Goal: Information Seeking & Learning: Check status

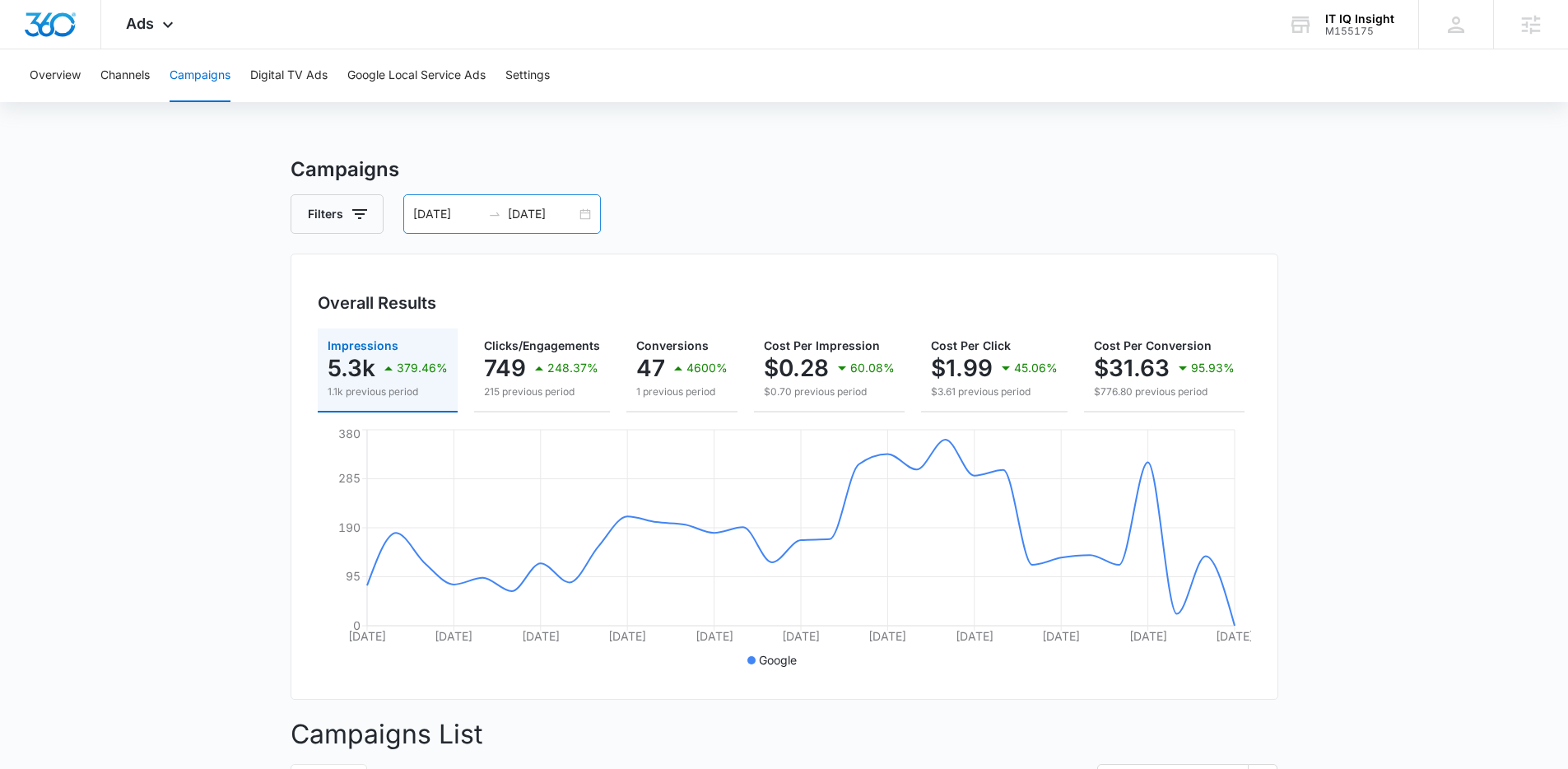
click at [582, 215] on div "[DATE] [DATE]" at bounding box center [502, 214] width 198 height 39
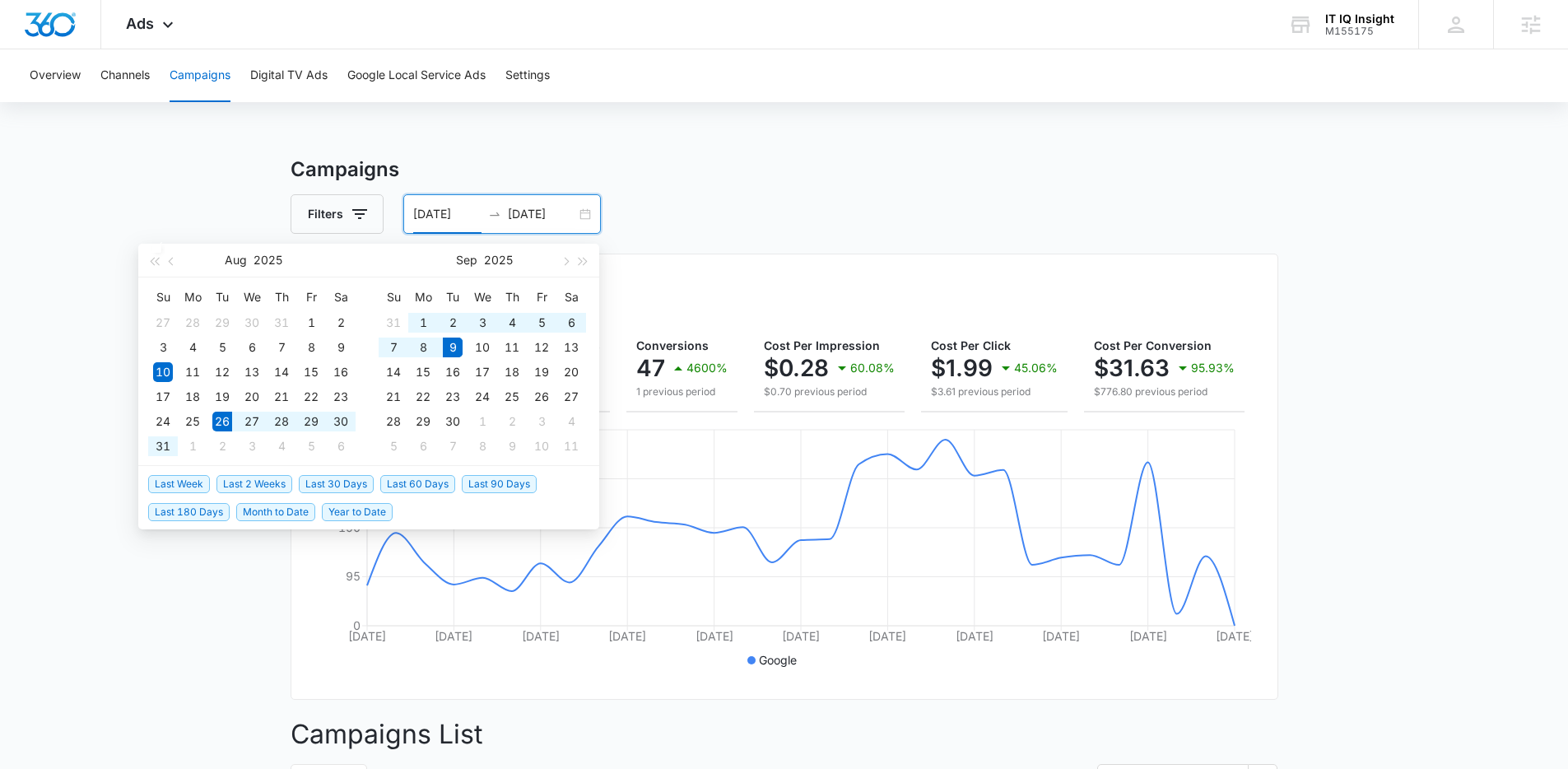
click at [263, 486] on span "Last 2 Weeks" at bounding box center [254, 484] width 75 height 18
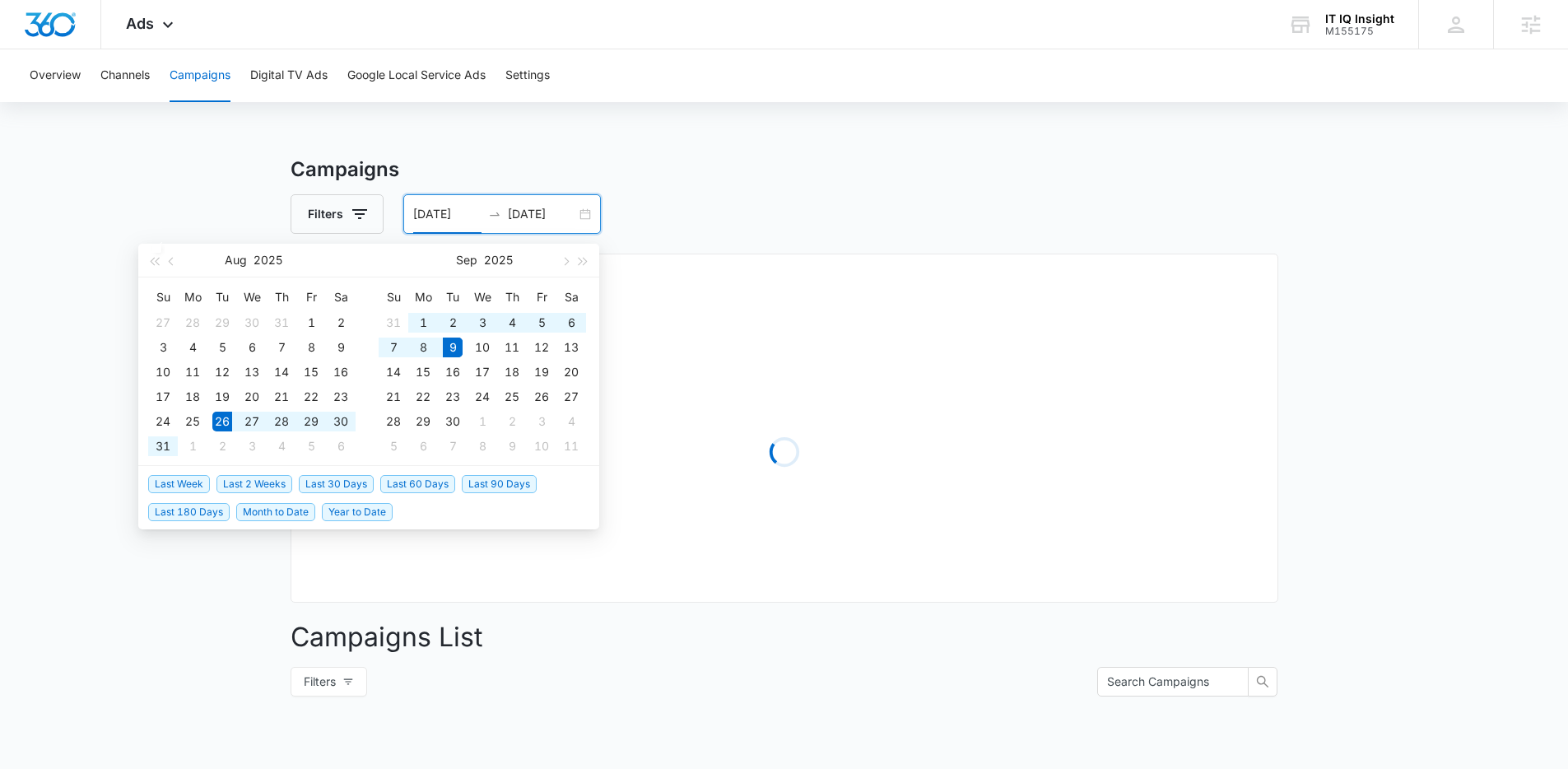
type input "[DATE]"
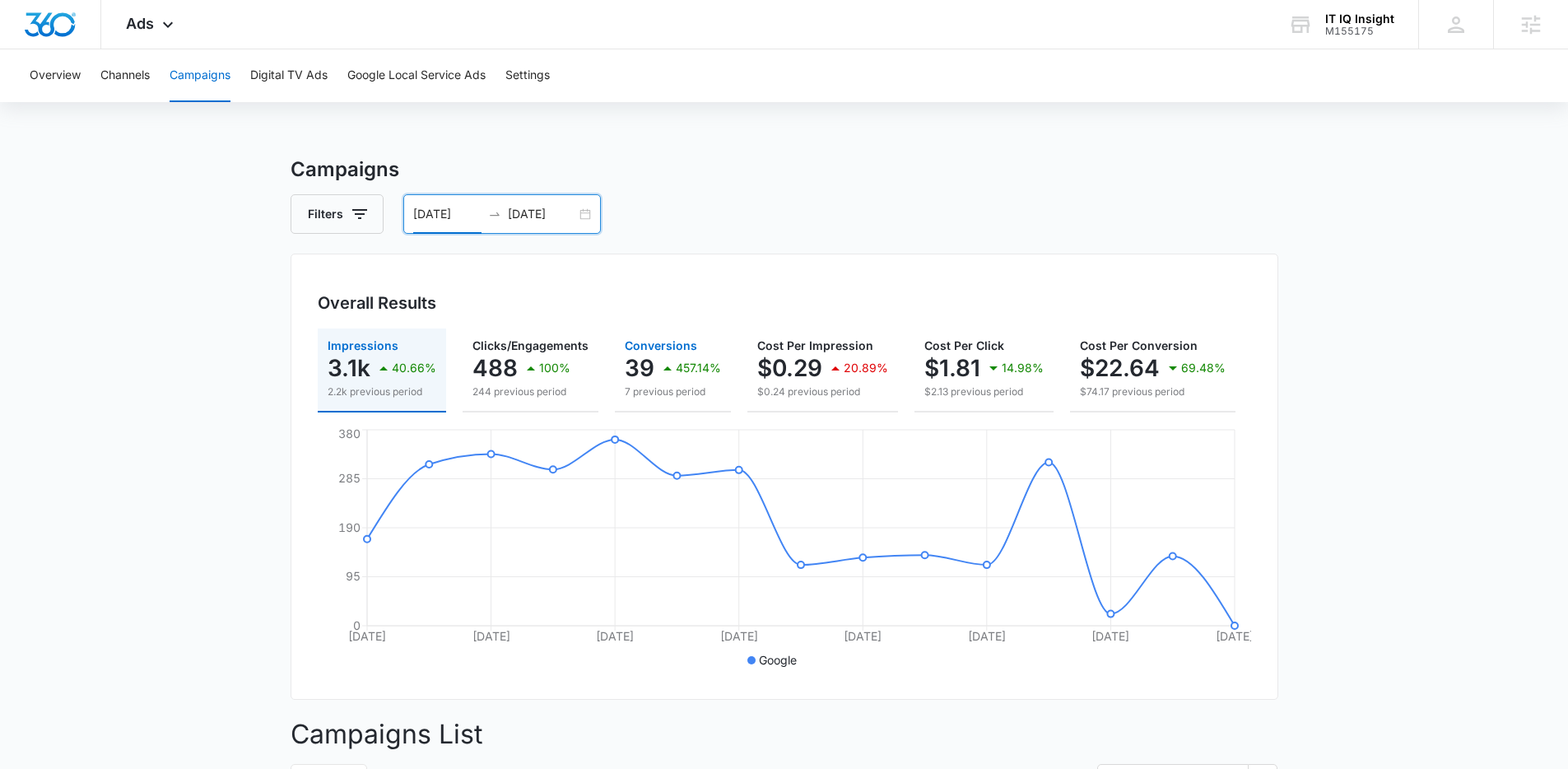
click at [652, 361] on div "39 457.14%" at bounding box center [672, 367] width 96 height 33
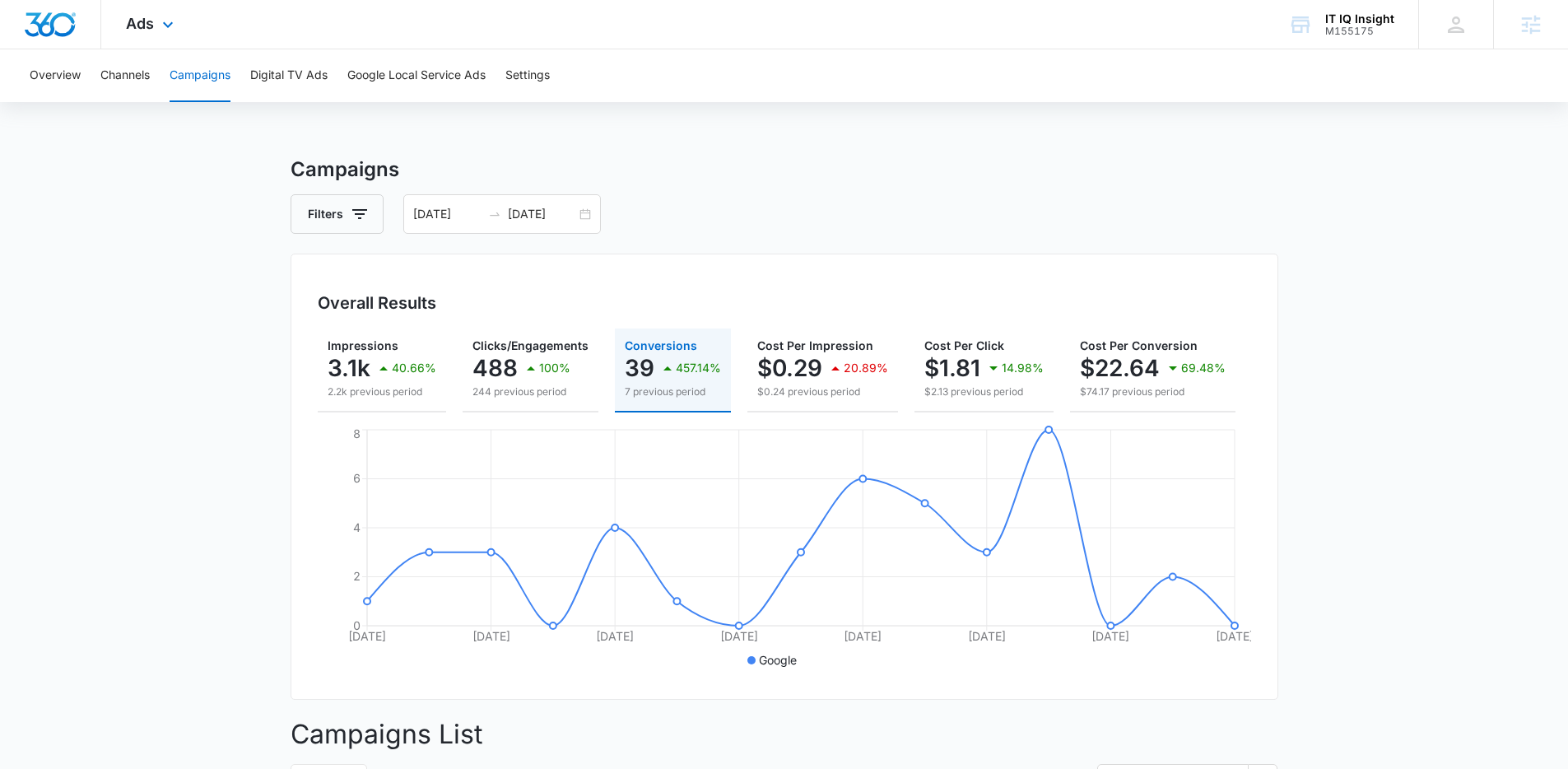
click at [182, 33] on div "Ads Apps Reputation Websites Forms CRM Email Social Payments POS Content Ads In…" at bounding box center [152, 24] width 101 height 49
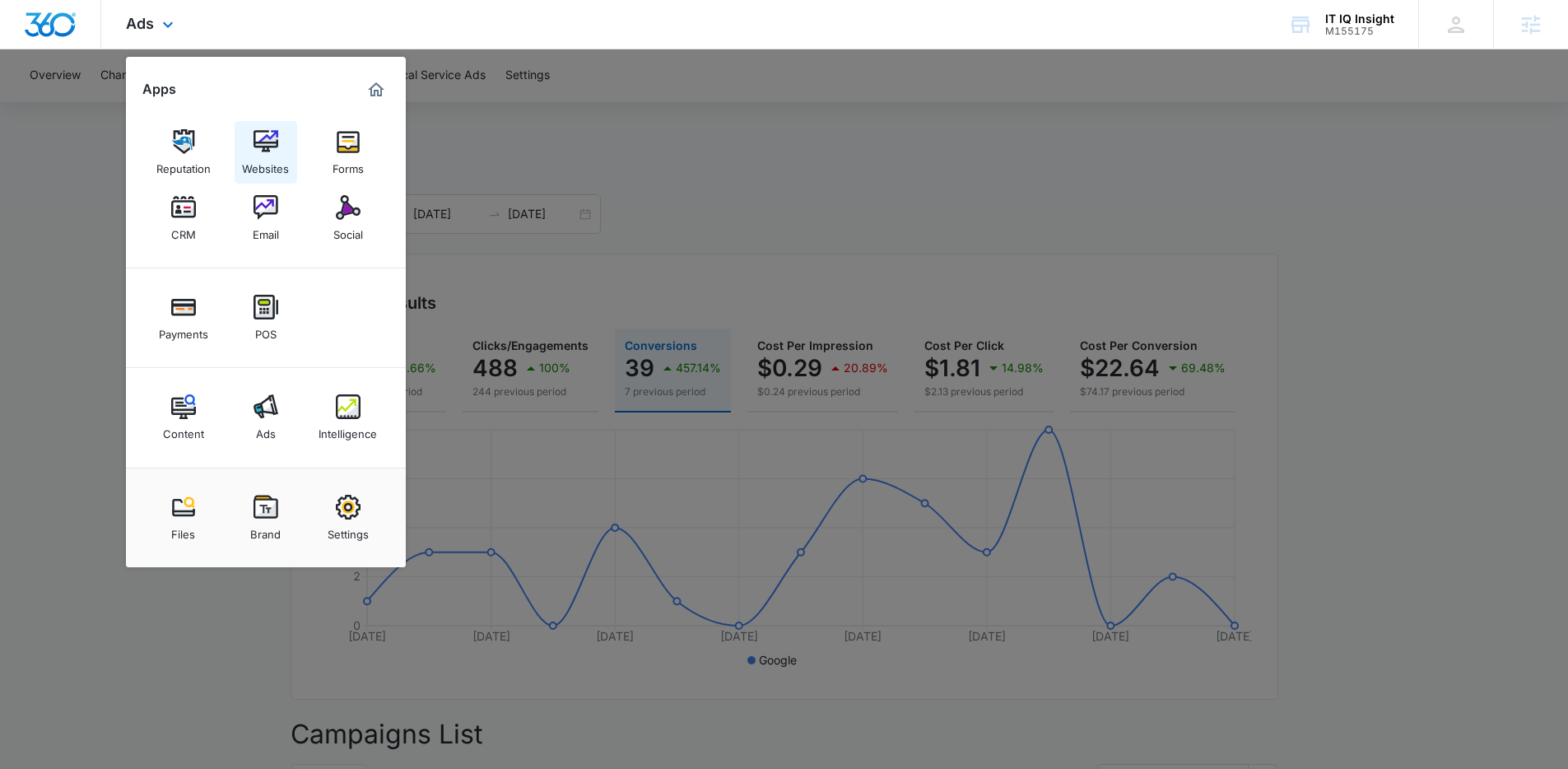
click at [244, 135] on link "Websites" at bounding box center [266, 152] width 63 height 63
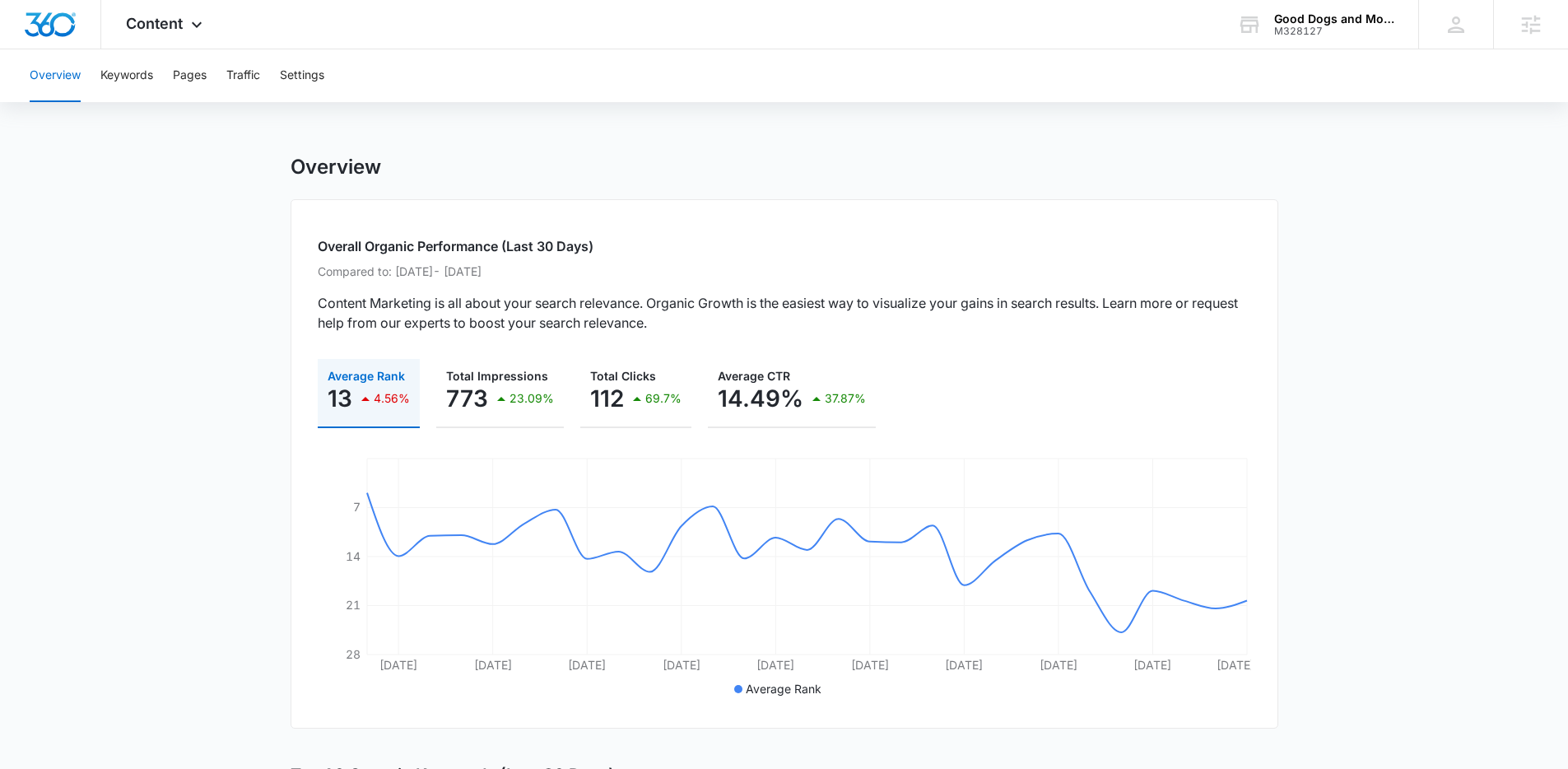
click at [159, 86] on div "Overview Keywords Pages Traffic Settings" at bounding box center [784, 75] width 1529 height 53
click at [179, 81] on button "Pages" at bounding box center [190, 75] width 34 height 53
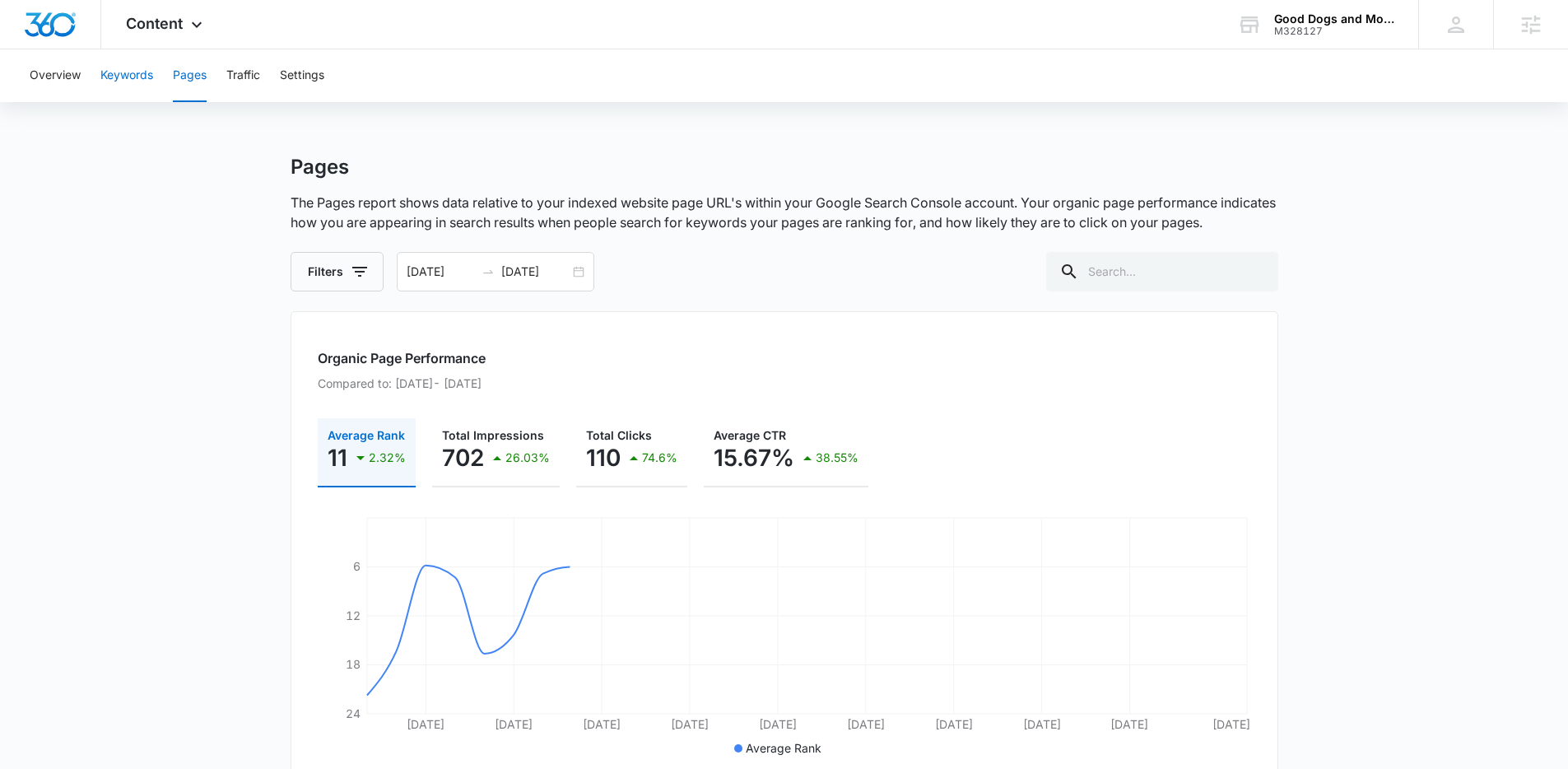
click at [152, 68] on button "Keywords" at bounding box center [127, 75] width 53 height 53
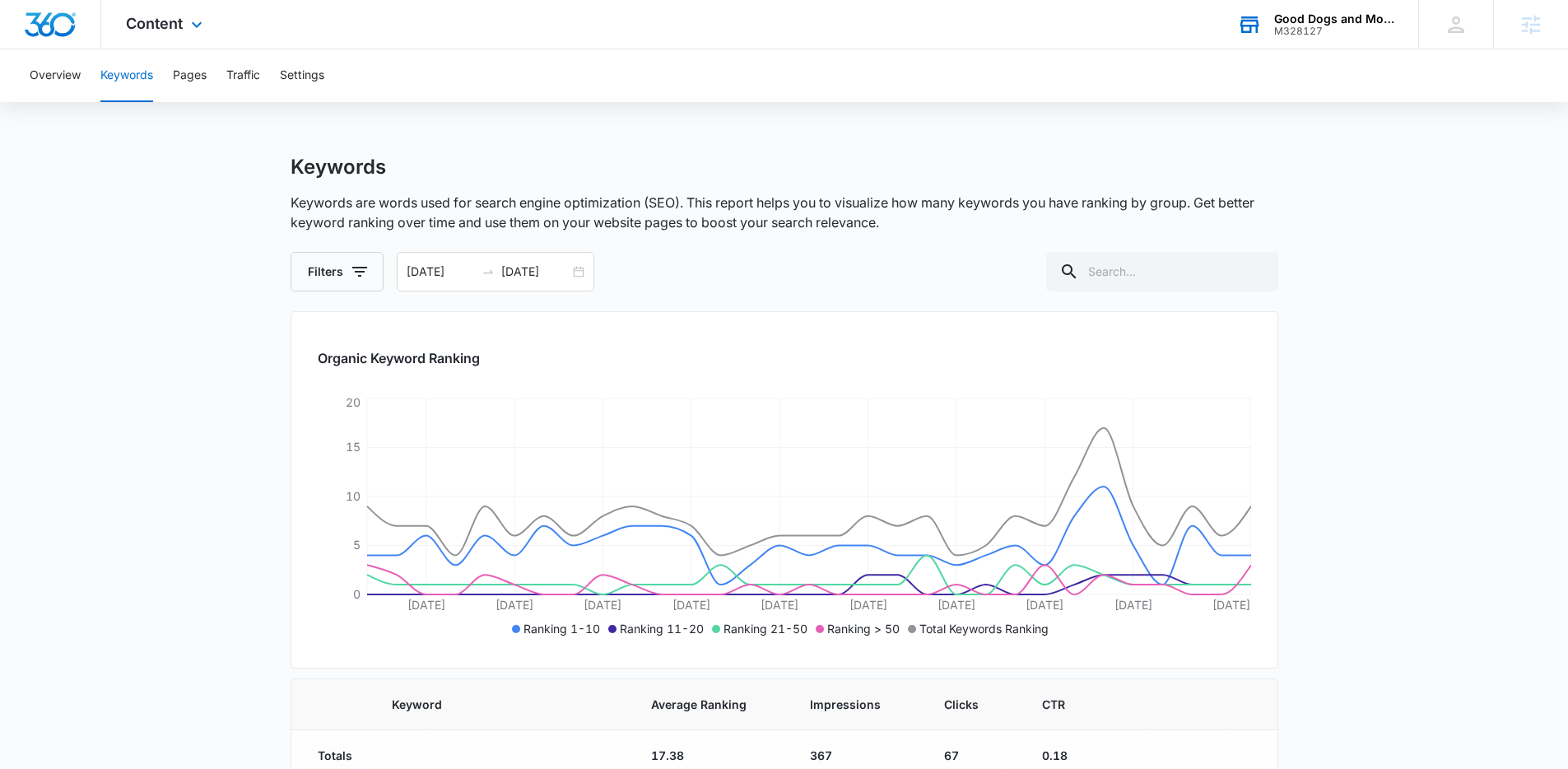
click at [1285, 34] on div "M328127" at bounding box center [1334, 31] width 120 height 12
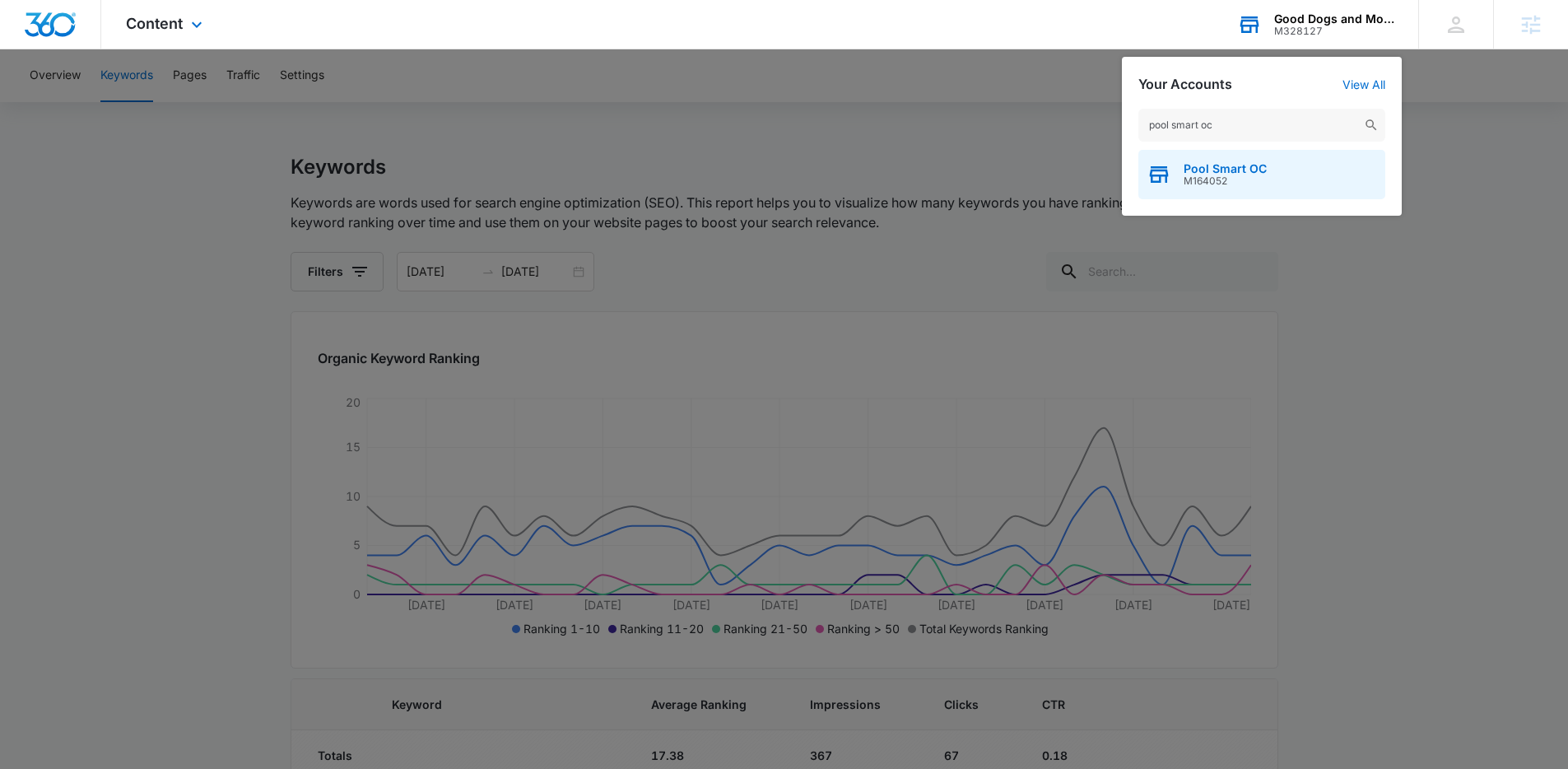
type input "pool smart oc"
click at [1230, 175] on span "M164052" at bounding box center [1225, 181] width 83 height 12
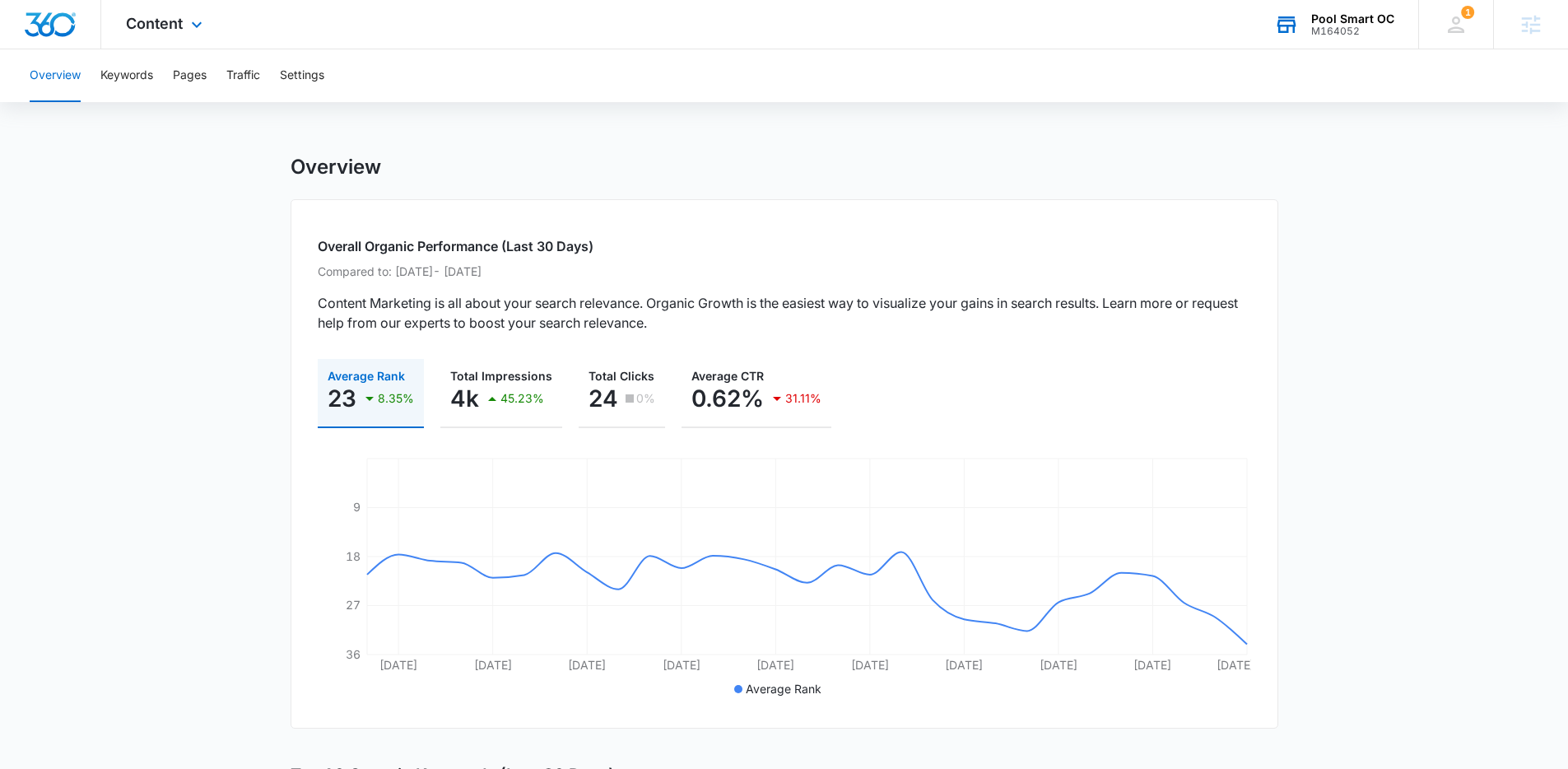
scroll to position [3, 0]
click at [148, 74] on button "Keywords" at bounding box center [127, 75] width 53 height 53
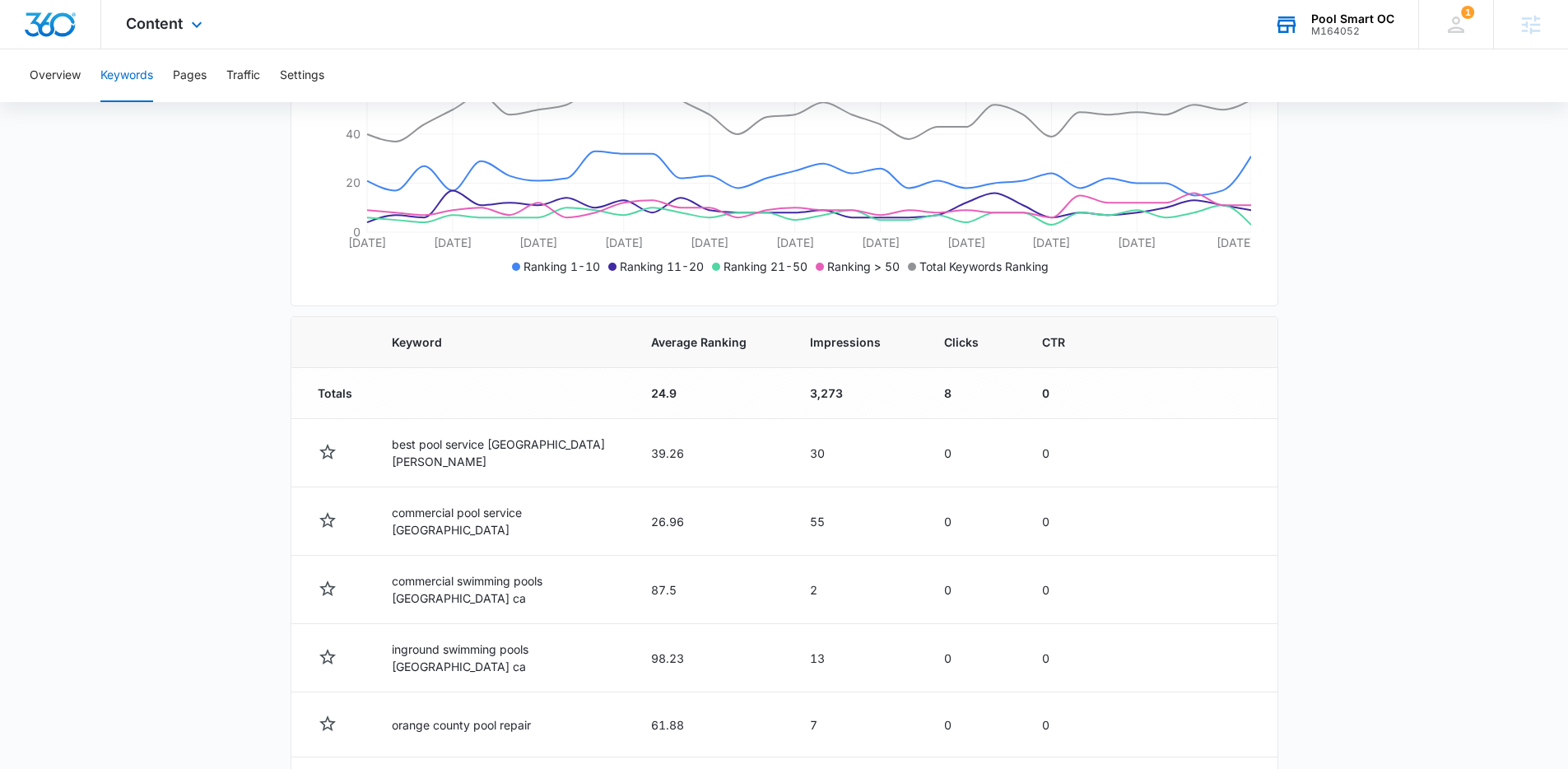
scroll to position [368, 0]
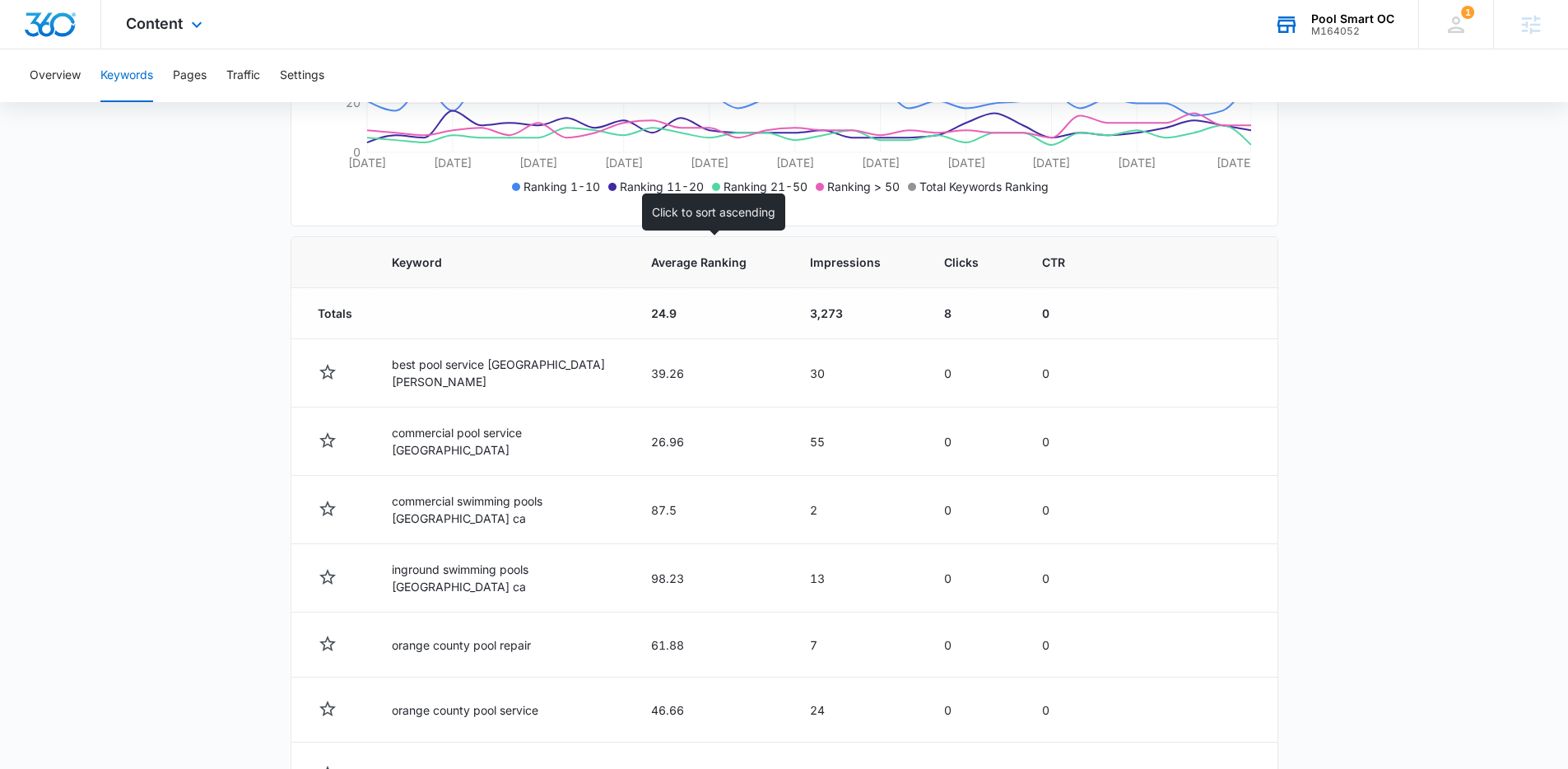
click at [704, 263] on span "Average Ranking" at bounding box center [699, 262] width 96 height 18
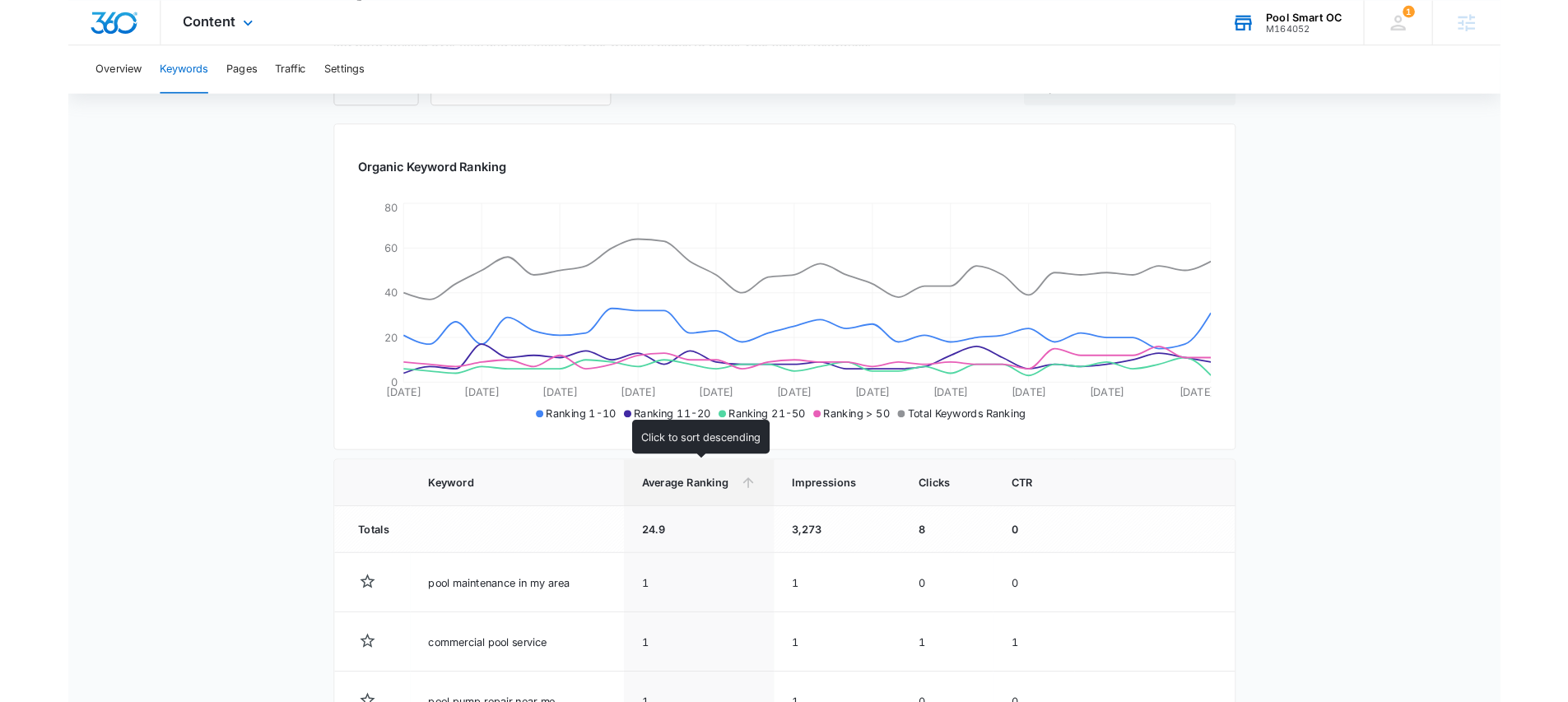
scroll to position [442, 0]
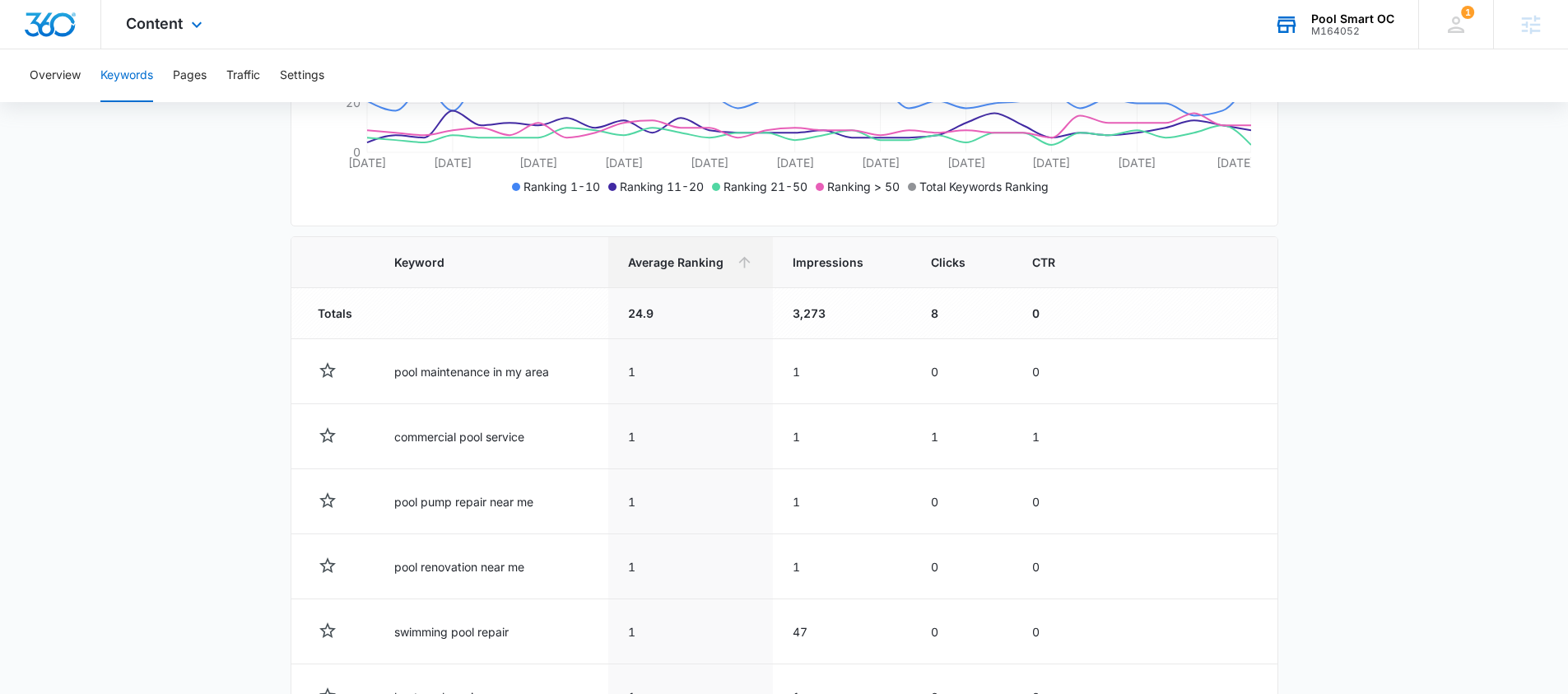
click at [1327, 647] on main "Keywords Keywords are words used for search engine optimization (SEO). This rep…" at bounding box center [784, 396] width 1568 height 1367
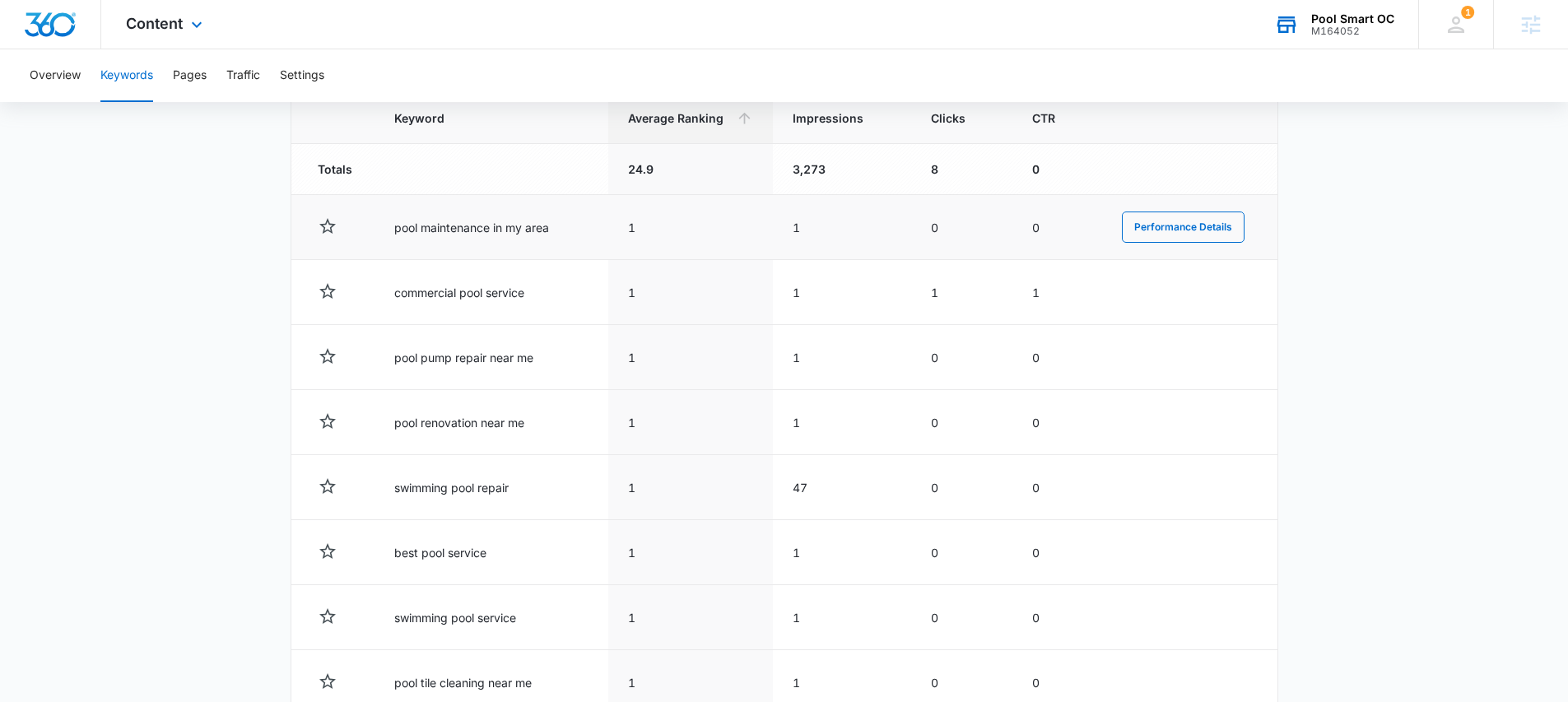
scroll to position [0, 0]
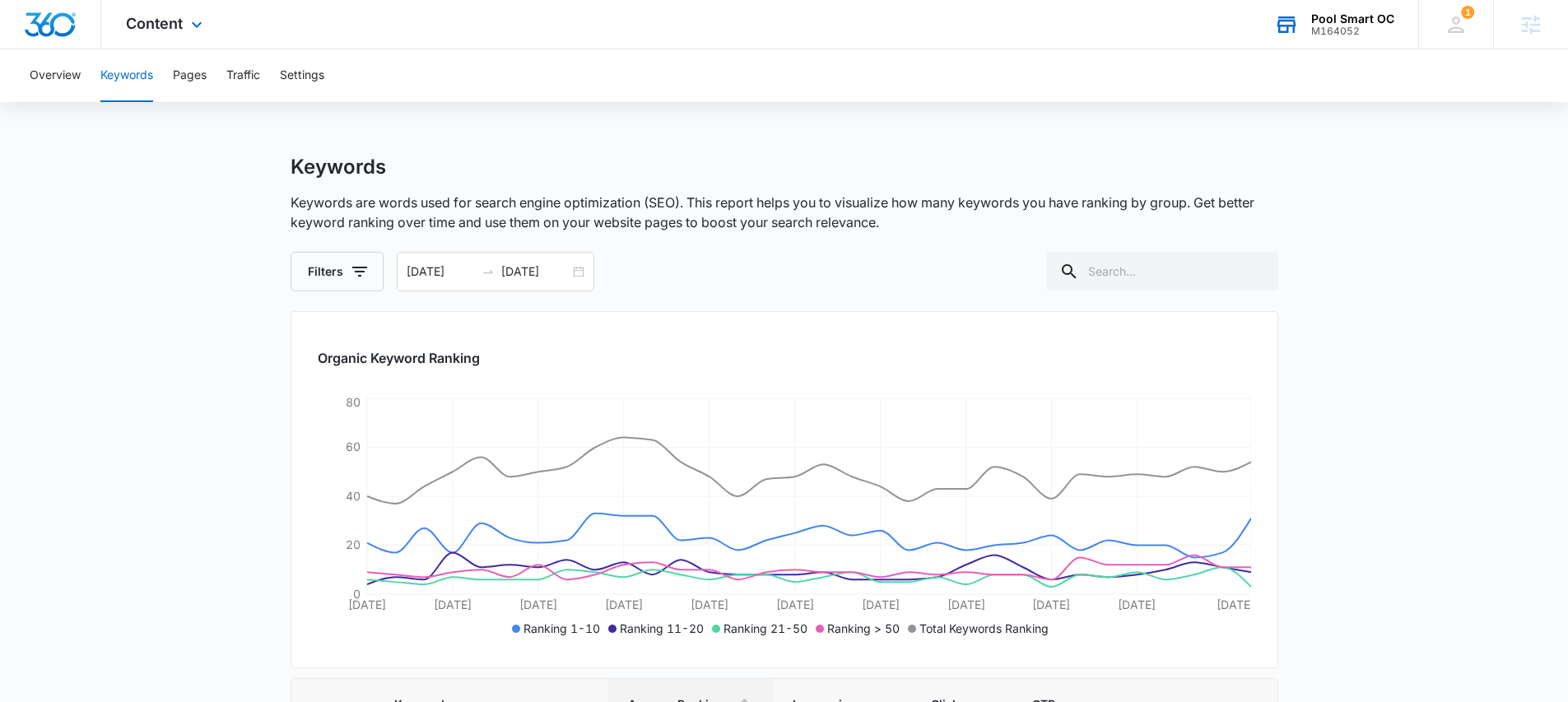
click at [155, 33] on div "Content Apps Reputation Forms CRM Email Social Payments POS Content Ads Intelli…" at bounding box center [166, 24] width 130 height 49
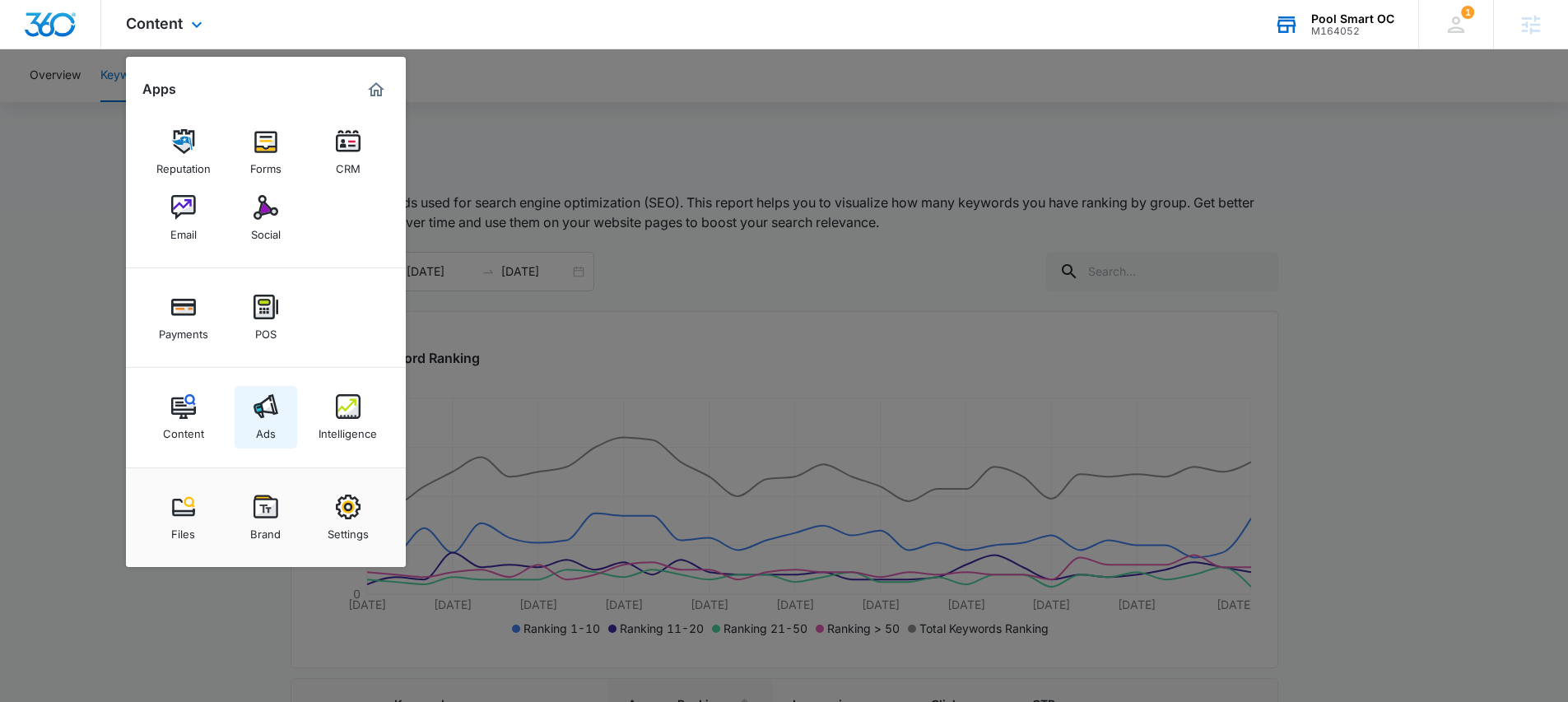
click at [262, 419] on div "Ads" at bounding box center [266, 430] width 20 height 22
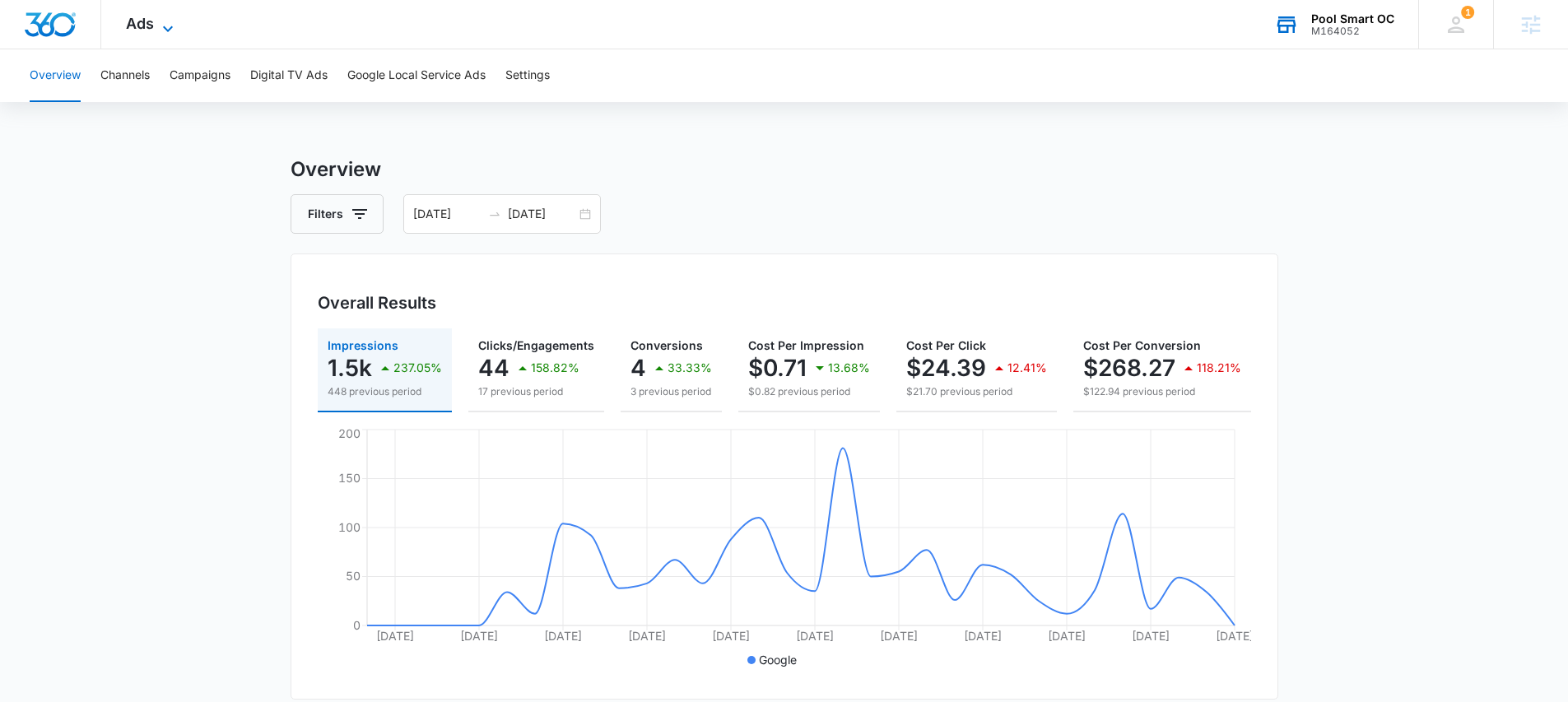
click at [159, 30] on icon at bounding box center [168, 29] width 20 height 20
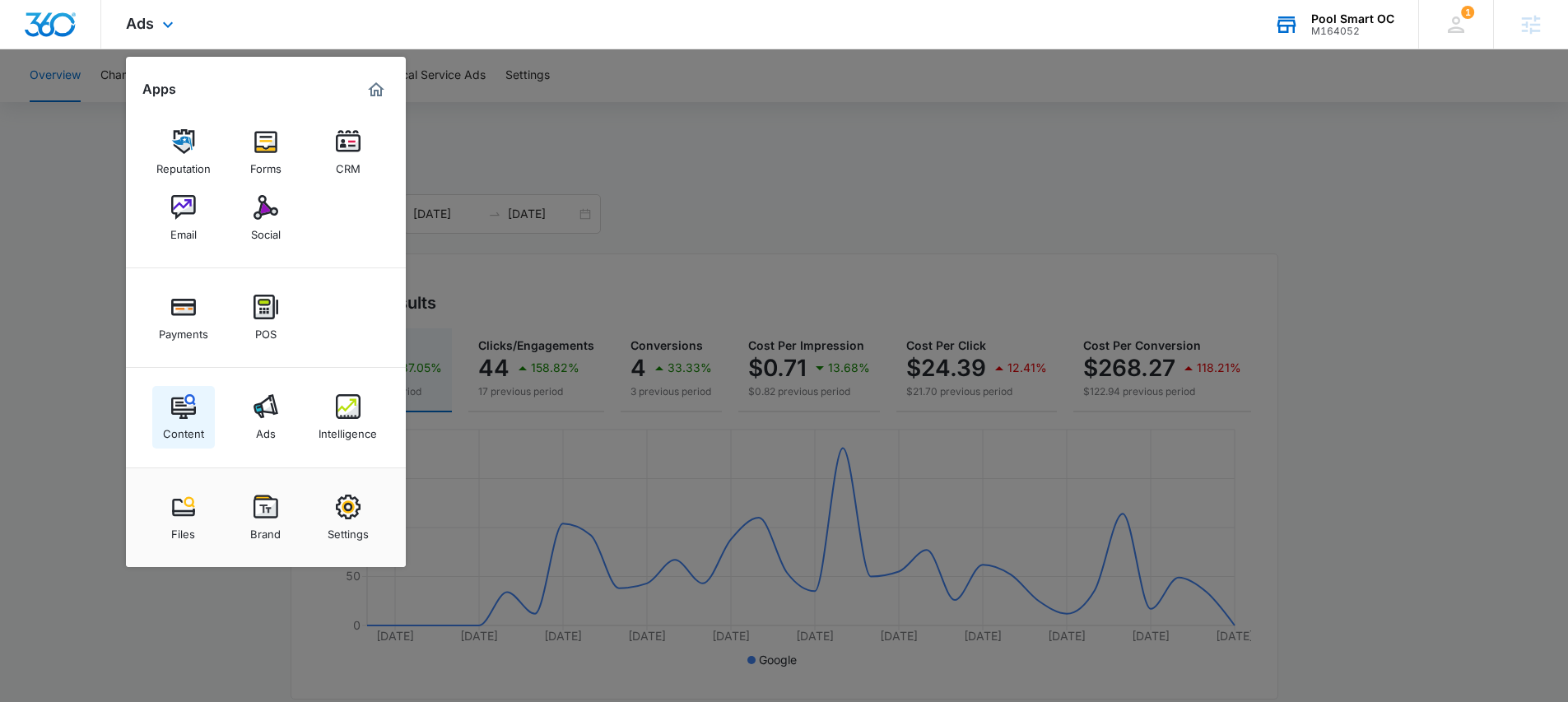
click at [195, 408] on img at bounding box center [183, 406] width 24 height 24
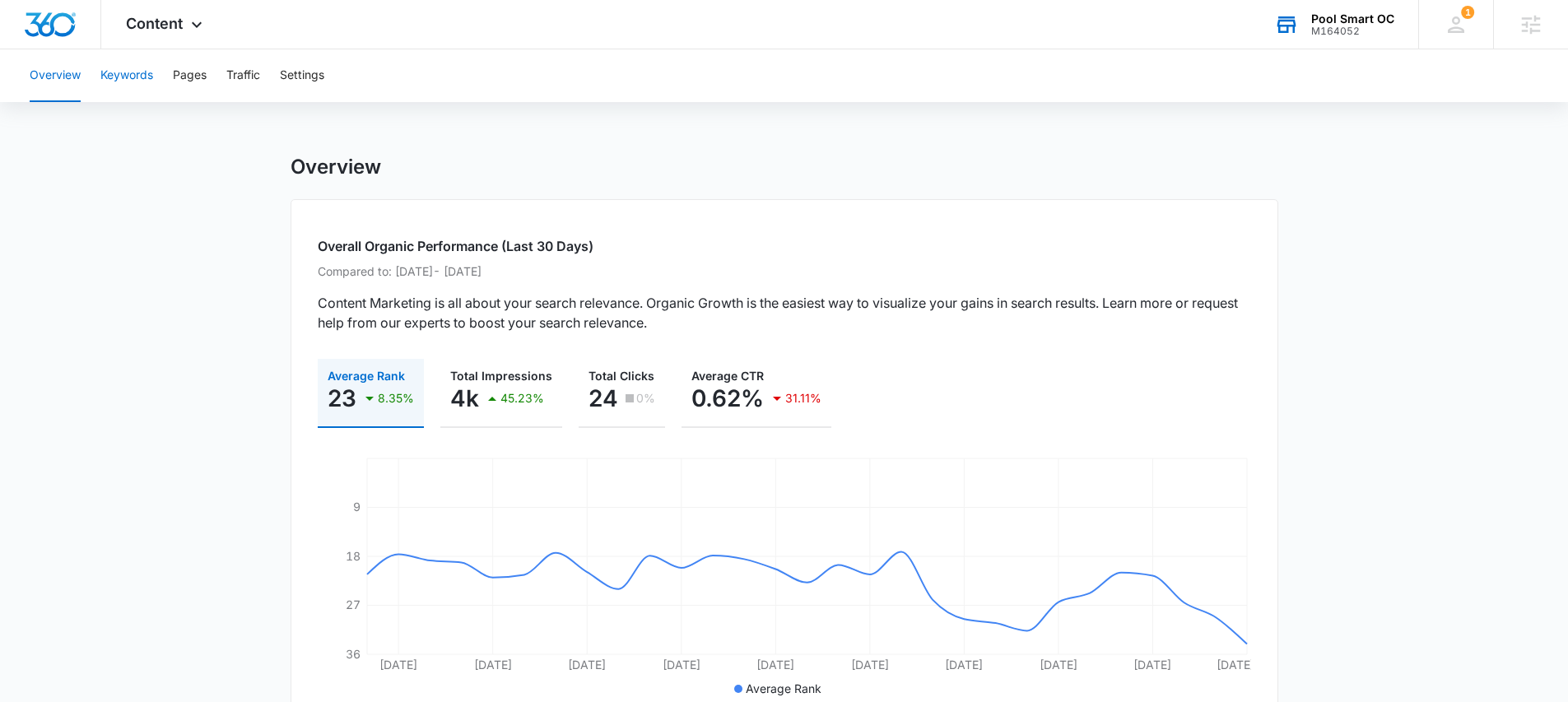
click at [145, 80] on button "Keywords" at bounding box center [127, 75] width 53 height 53
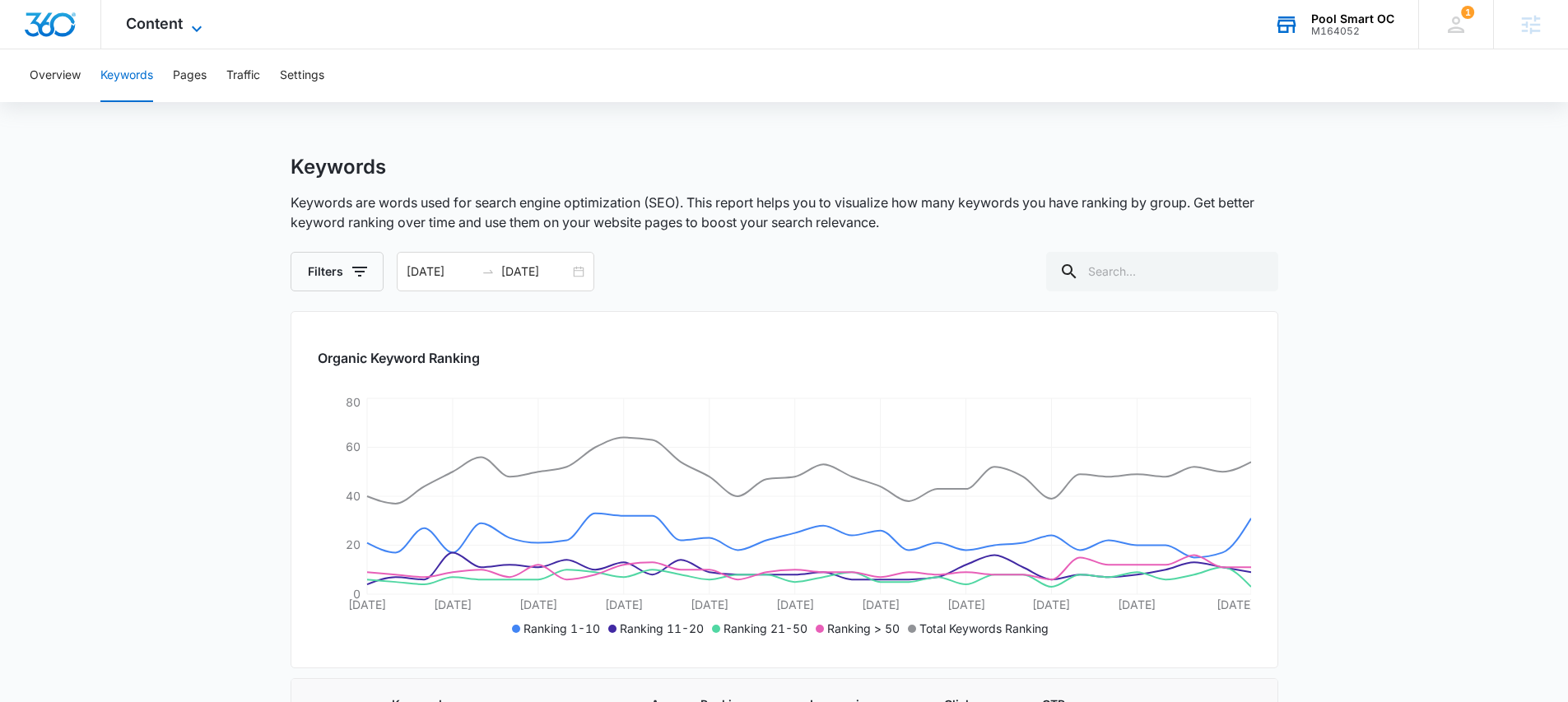
click at [182, 26] on span "Content" at bounding box center [154, 23] width 57 height 18
click at [170, 13] on div "Content Apps Reputation Forms CRM Email Social Payments POS Content Ads Intelli…" at bounding box center [166, 24] width 130 height 49
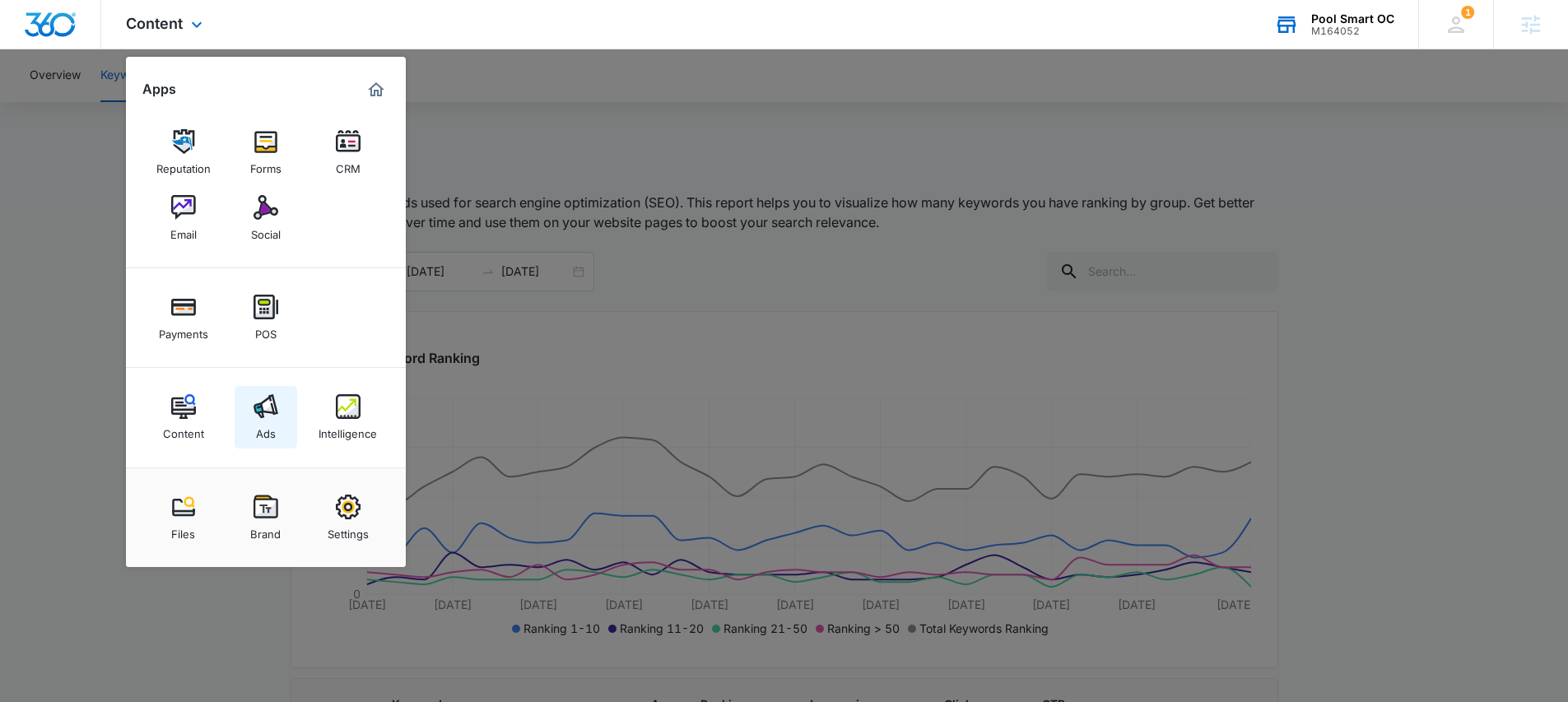
click at [273, 406] on img at bounding box center [265, 406] width 24 height 24
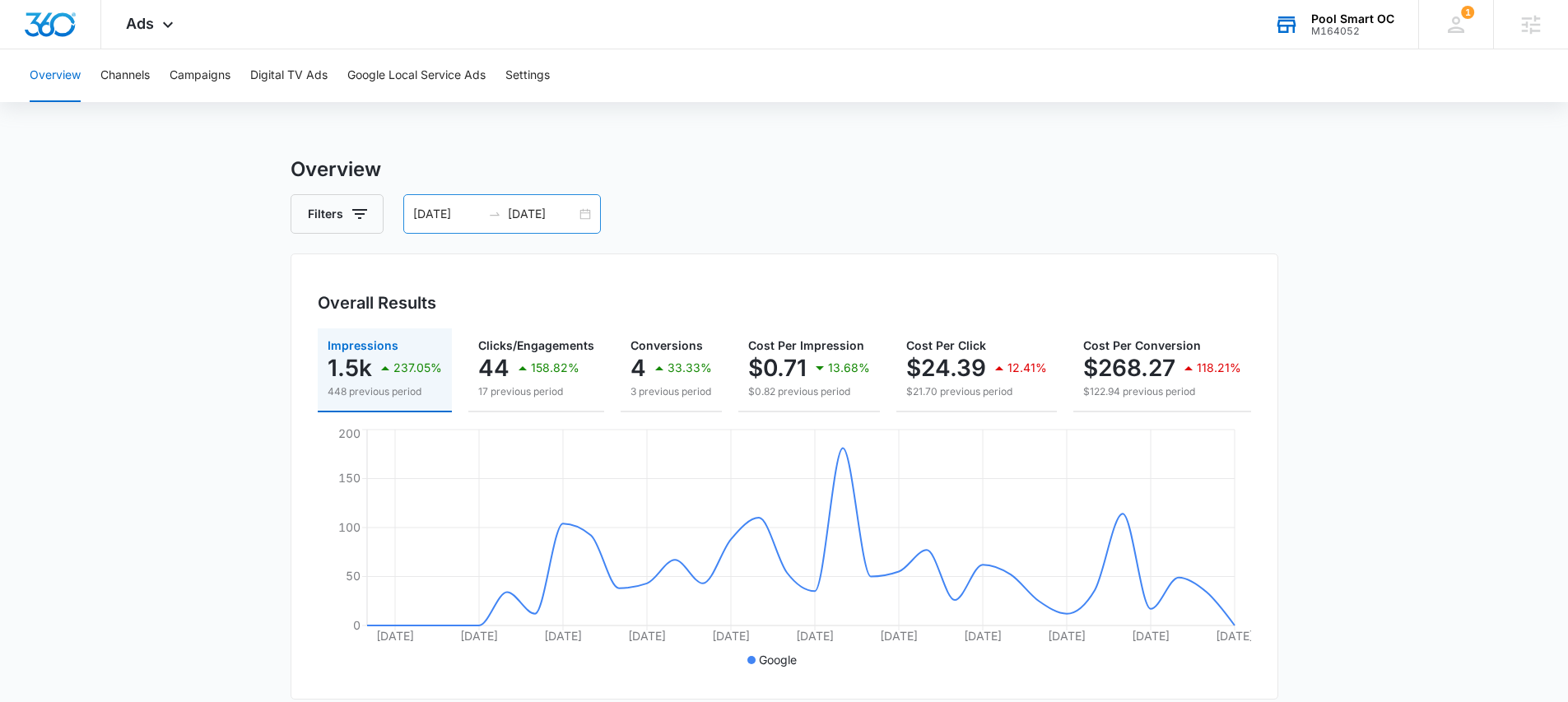
click at [591, 215] on div "08/02/2025 09/02/2025" at bounding box center [502, 214] width 198 height 39
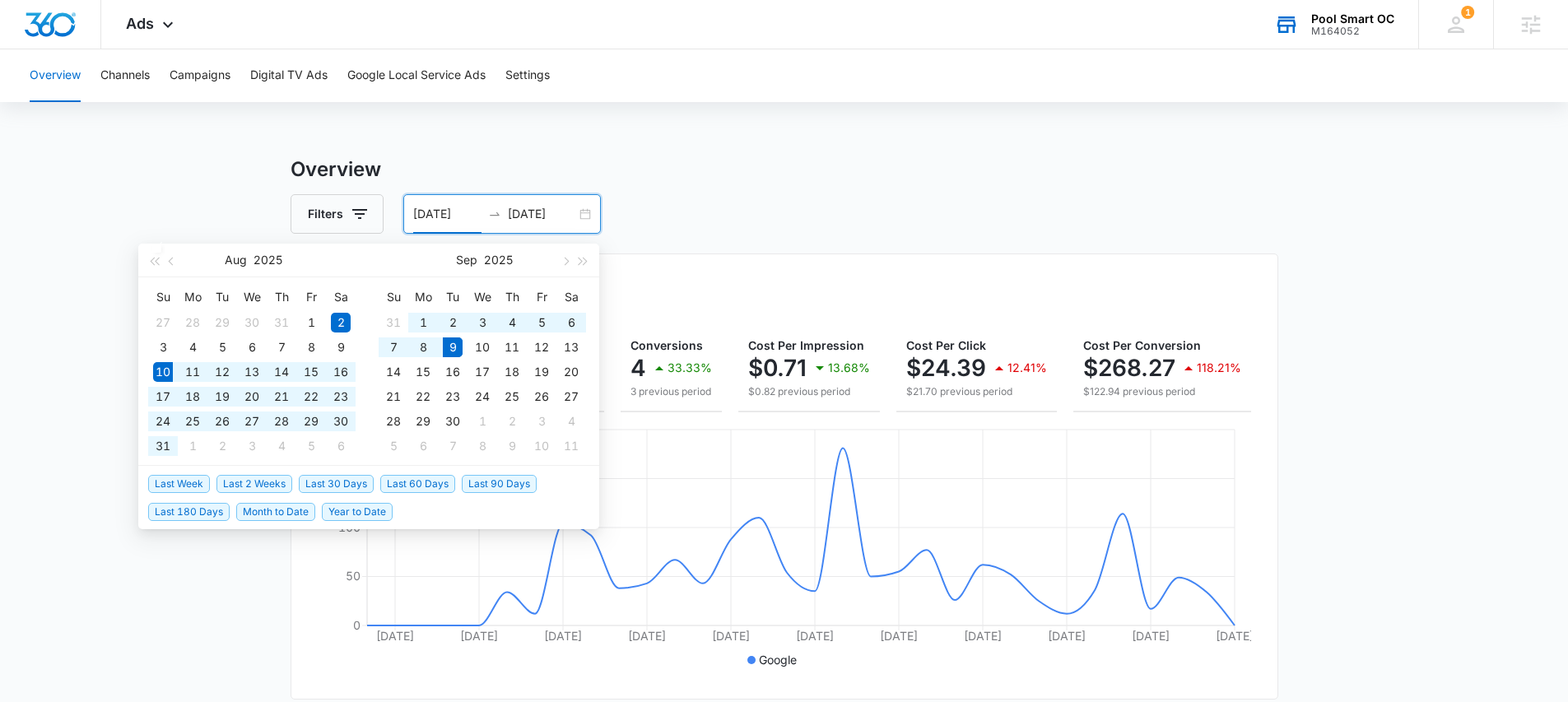
click at [352, 487] on span "Last 30 Days" at bounding box center [335, 484] width 75 height 18
type input "[DATE]"
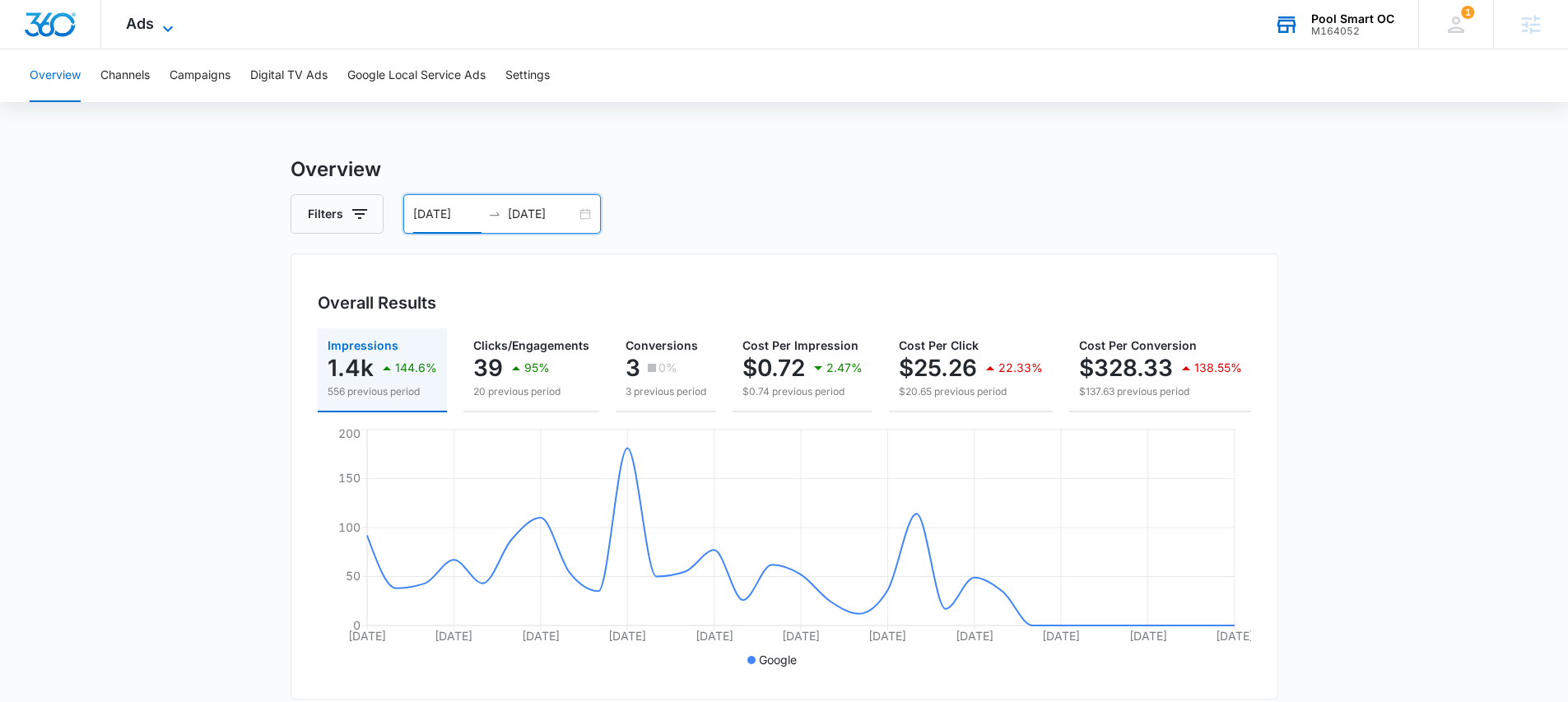
click at [164, 24] on icon at bounding box center [168, 29] width 20 height 20
click at [165, 23] on icon at bounding box center [168, 29] width 20 height 20
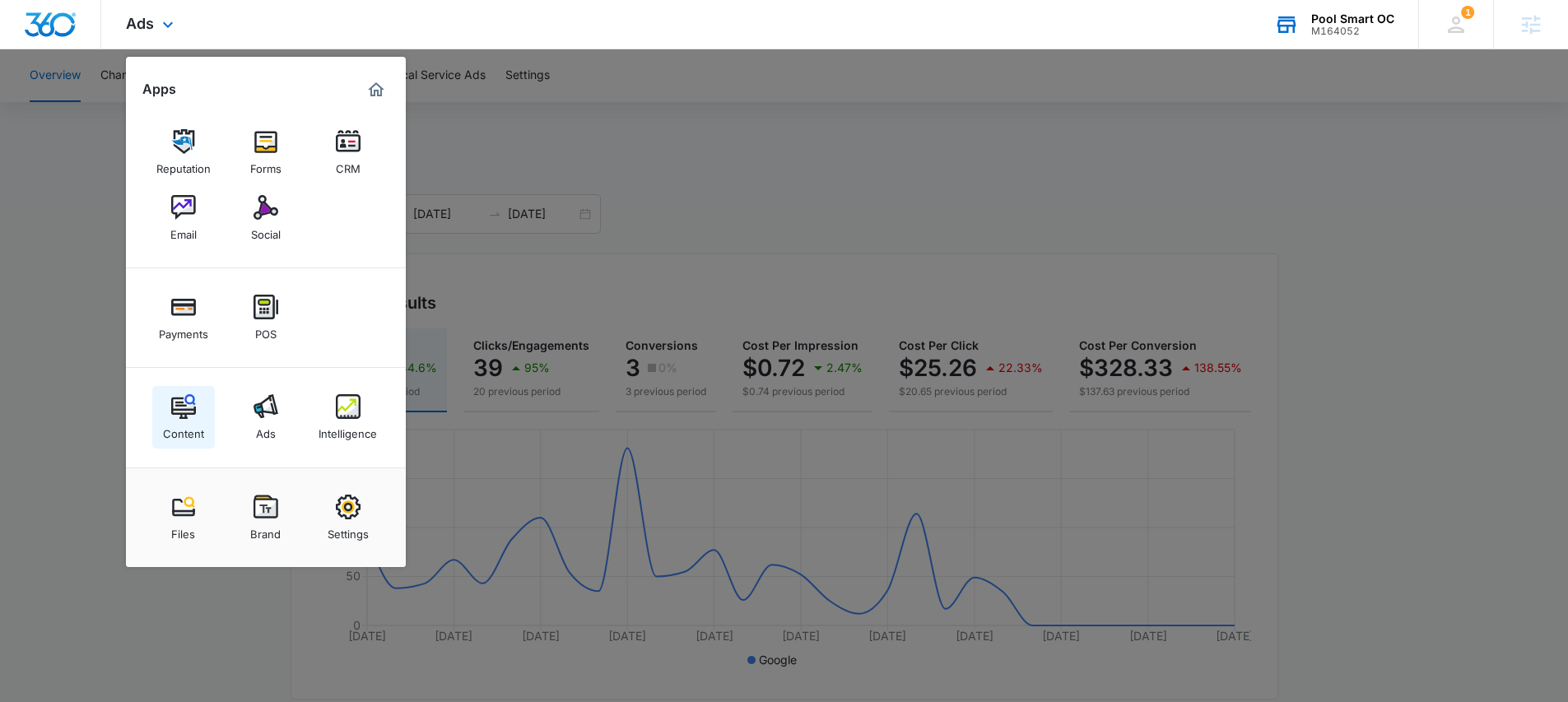
click at [179, 413] on img at bounding box center [183, 406] width 24 height 24
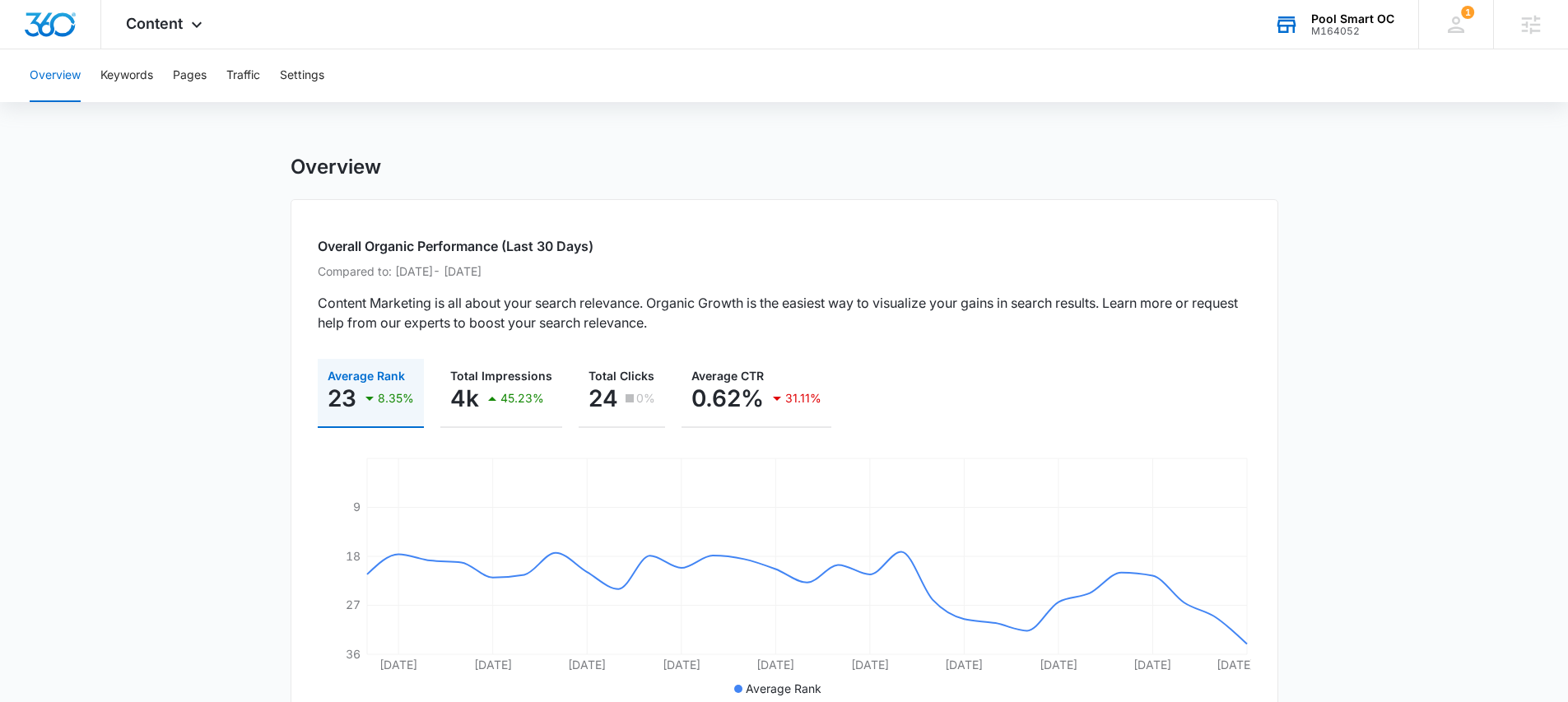
click at [1373, 32] on div "M164052" at bounding box center [1353, 31] width 83 height 12
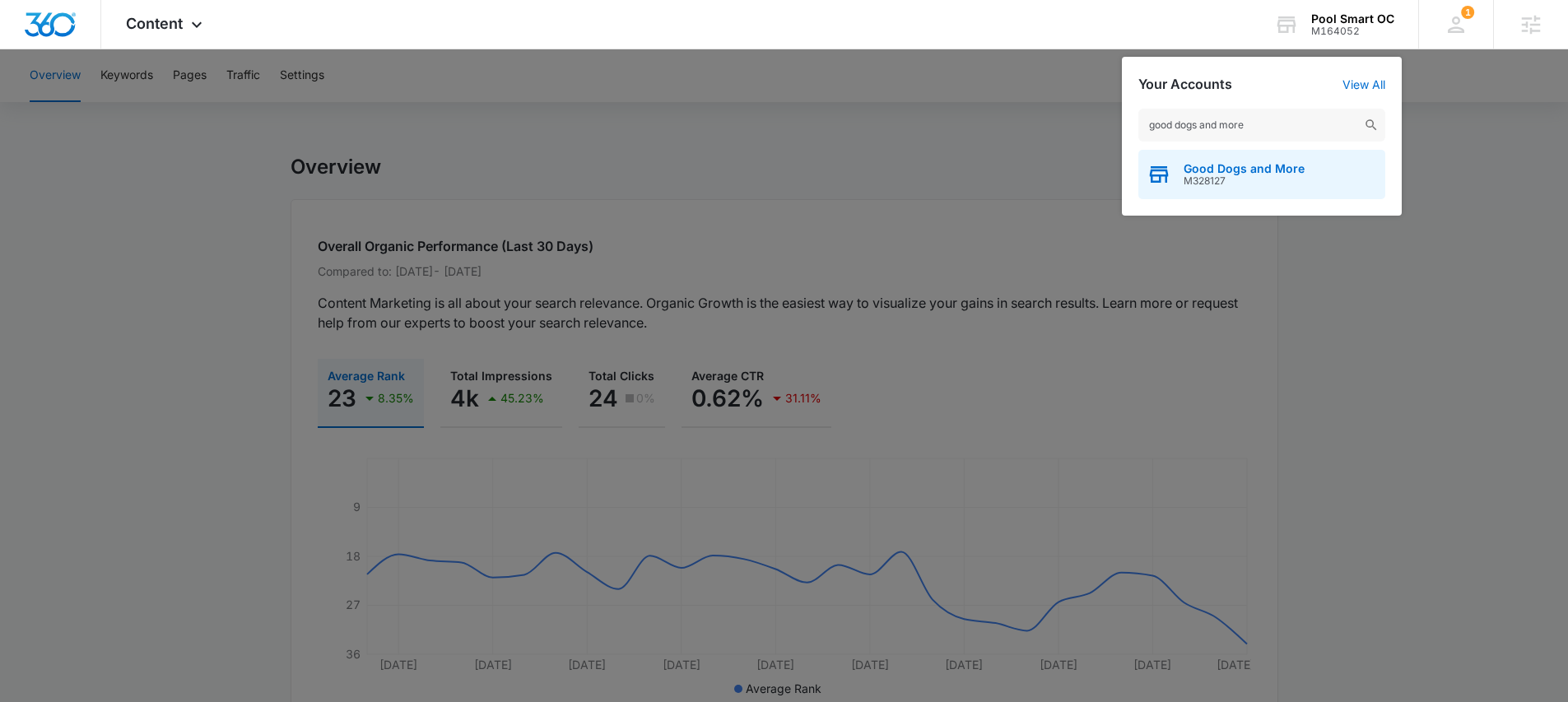
type input "good dogs and more"
click at [1246, 175] on span "M328127" at bounding box center [1244, 181] width 121 height 12
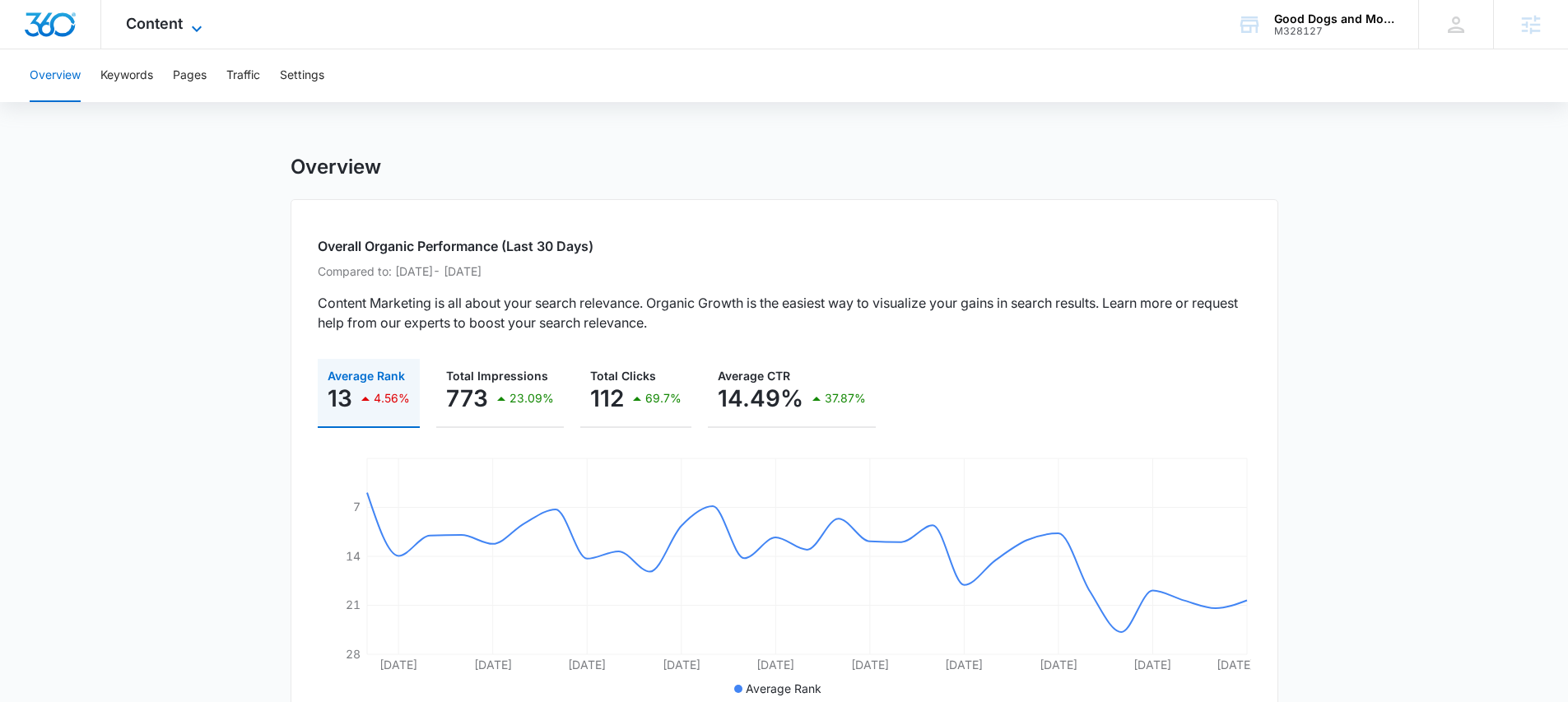
click at [149, 27] on span "Content" at bounding box center [154, 23] width 57 height 18
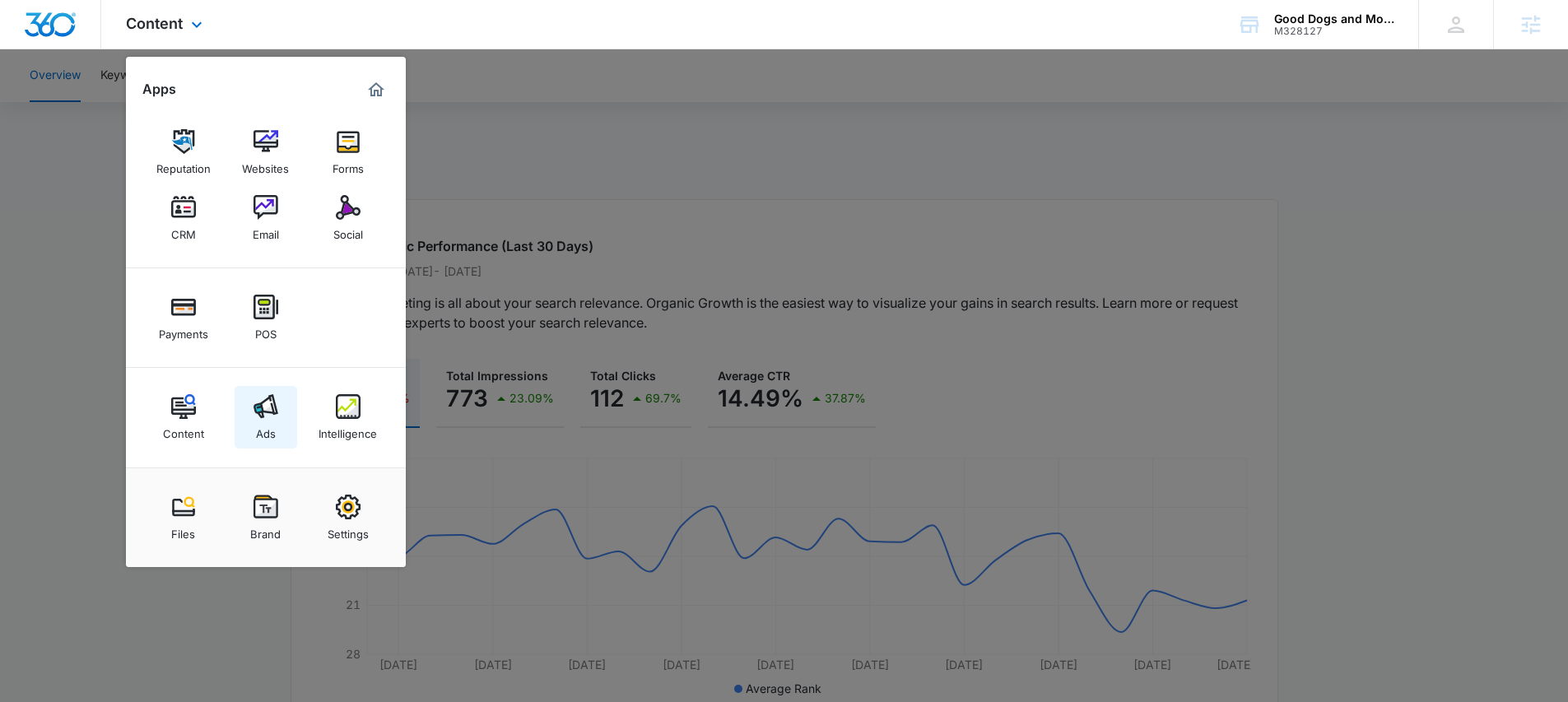
click at [290, 416] on link "Ads" at bounding box center [266, 417] width 63 height 63
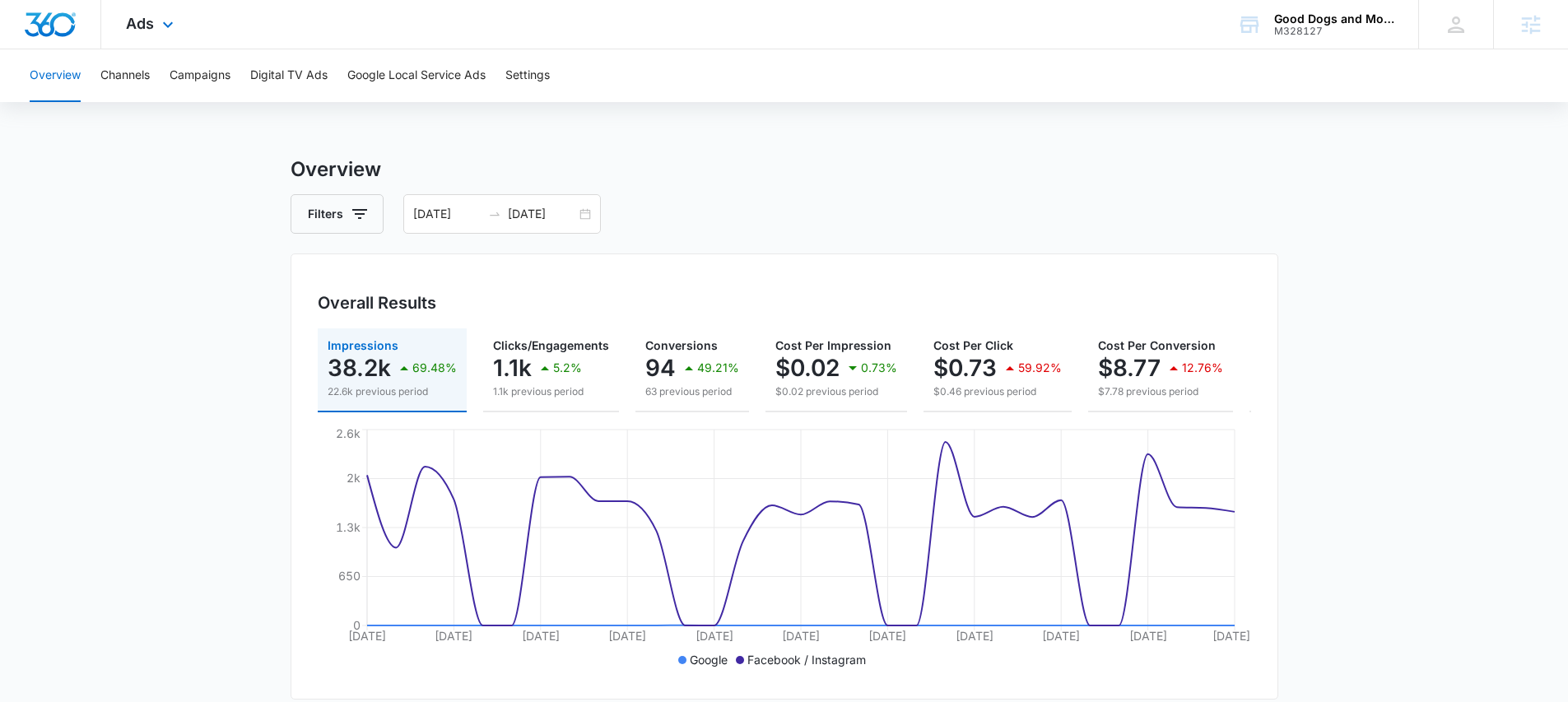
click at [157, 37] on div "Ads Apps Reputation Websites Forms CRM Email Social Payments POS Content Ads In…" at bounding box center [152, 24] width 101 height 49
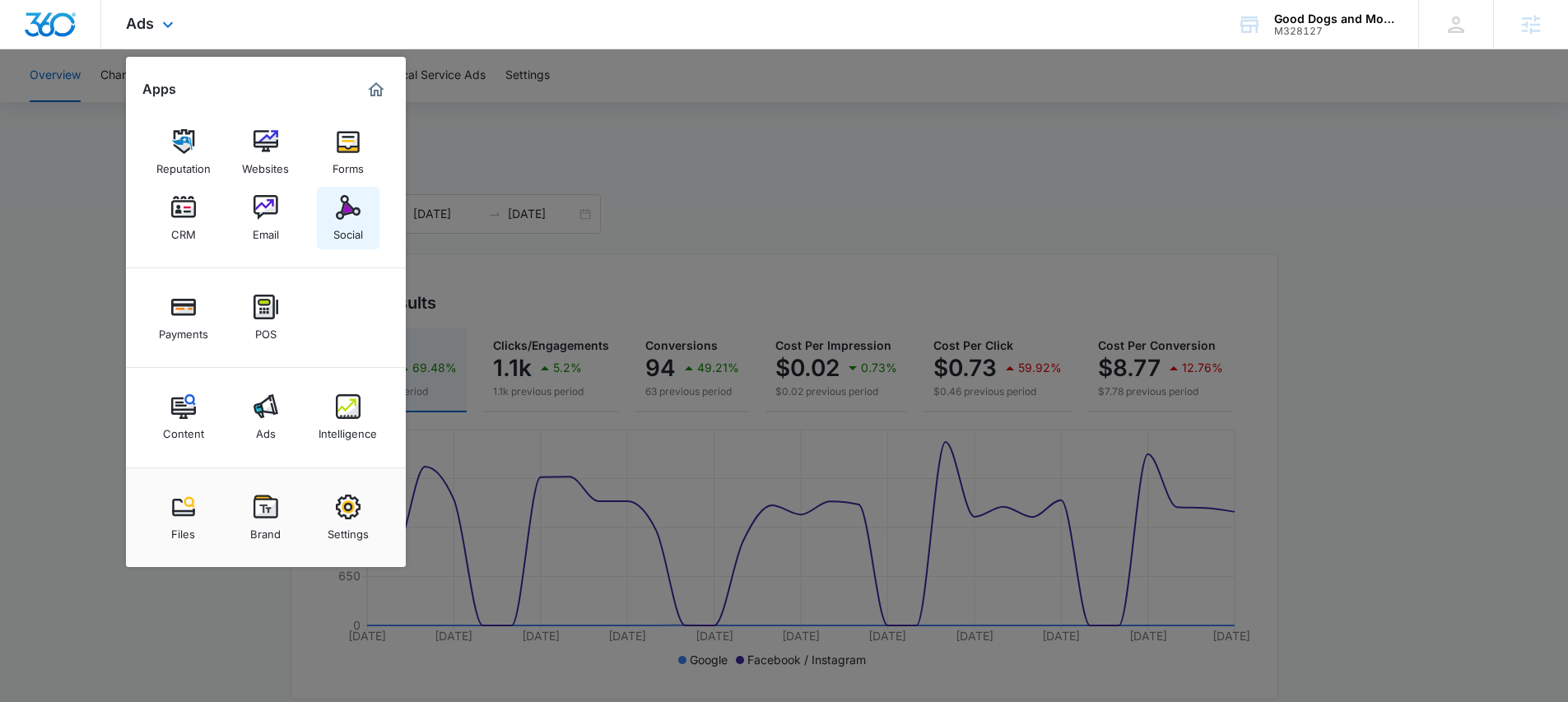
click at [356, 204] on img at bounding box center [348, 207] width 24 height 24
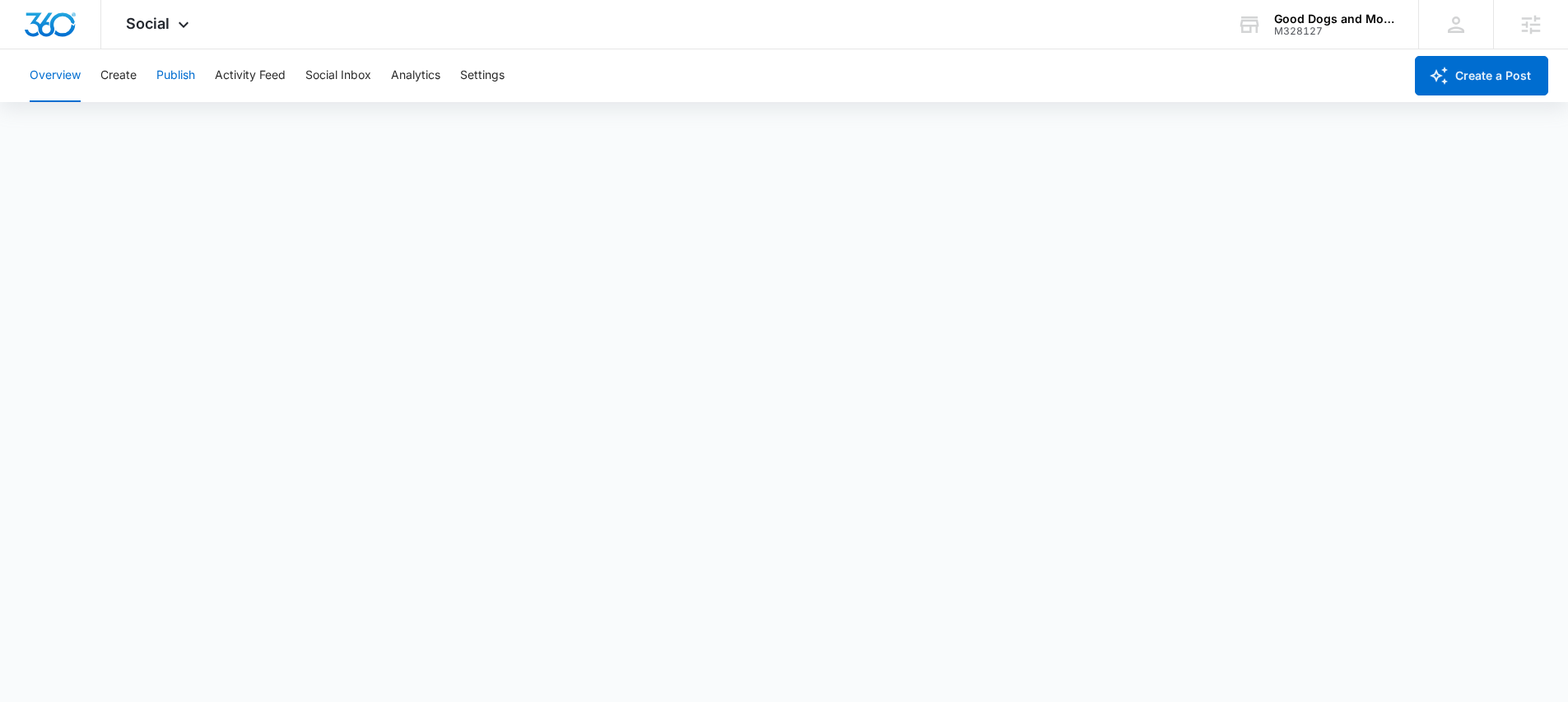
click at [170, 76] on button "Publish" at bounding box center [176, 75] width 39 height 53
click at [164, 25] on span "Social" at bounding box center [148, 23] width 44 height 18
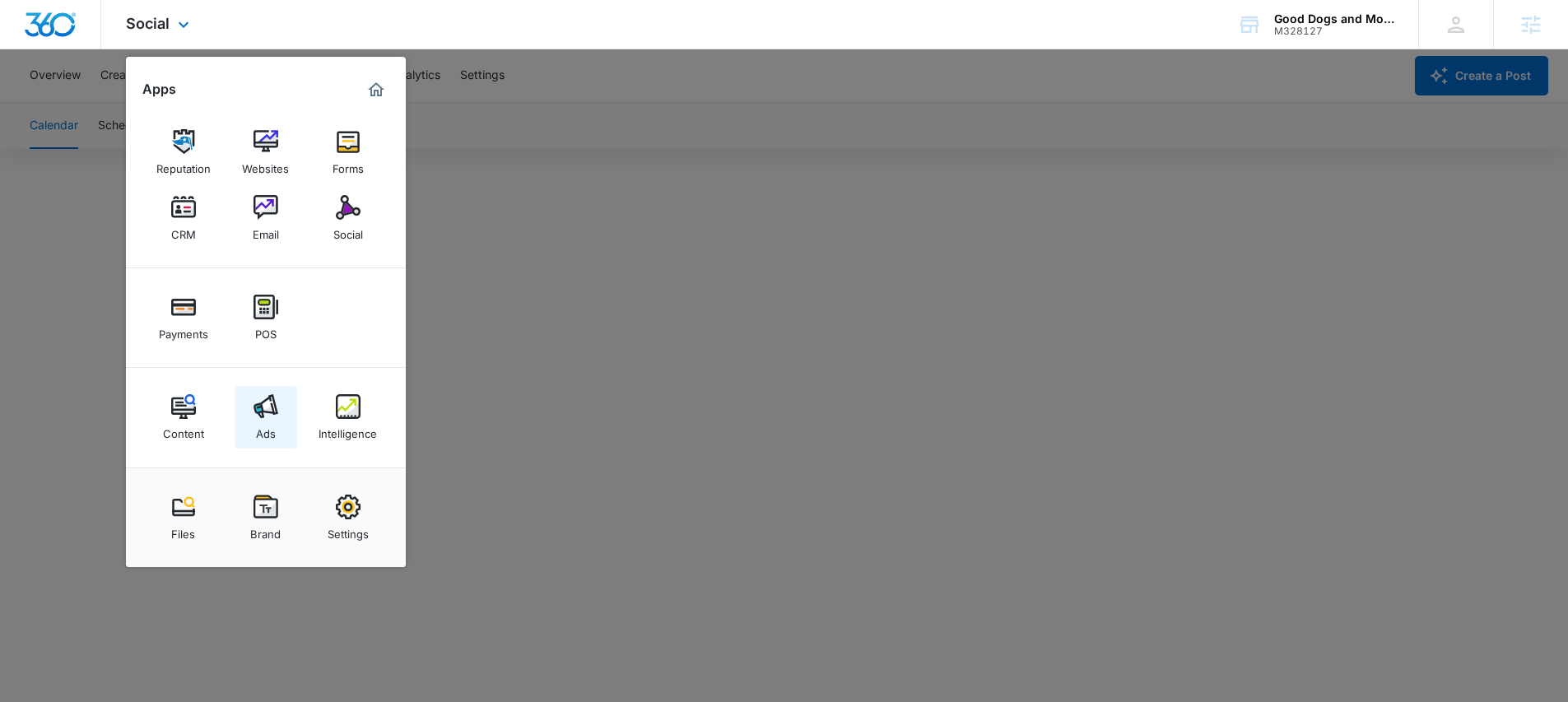
click at [272, 405] on img at bounding box center [265, 406] width 24 height 24
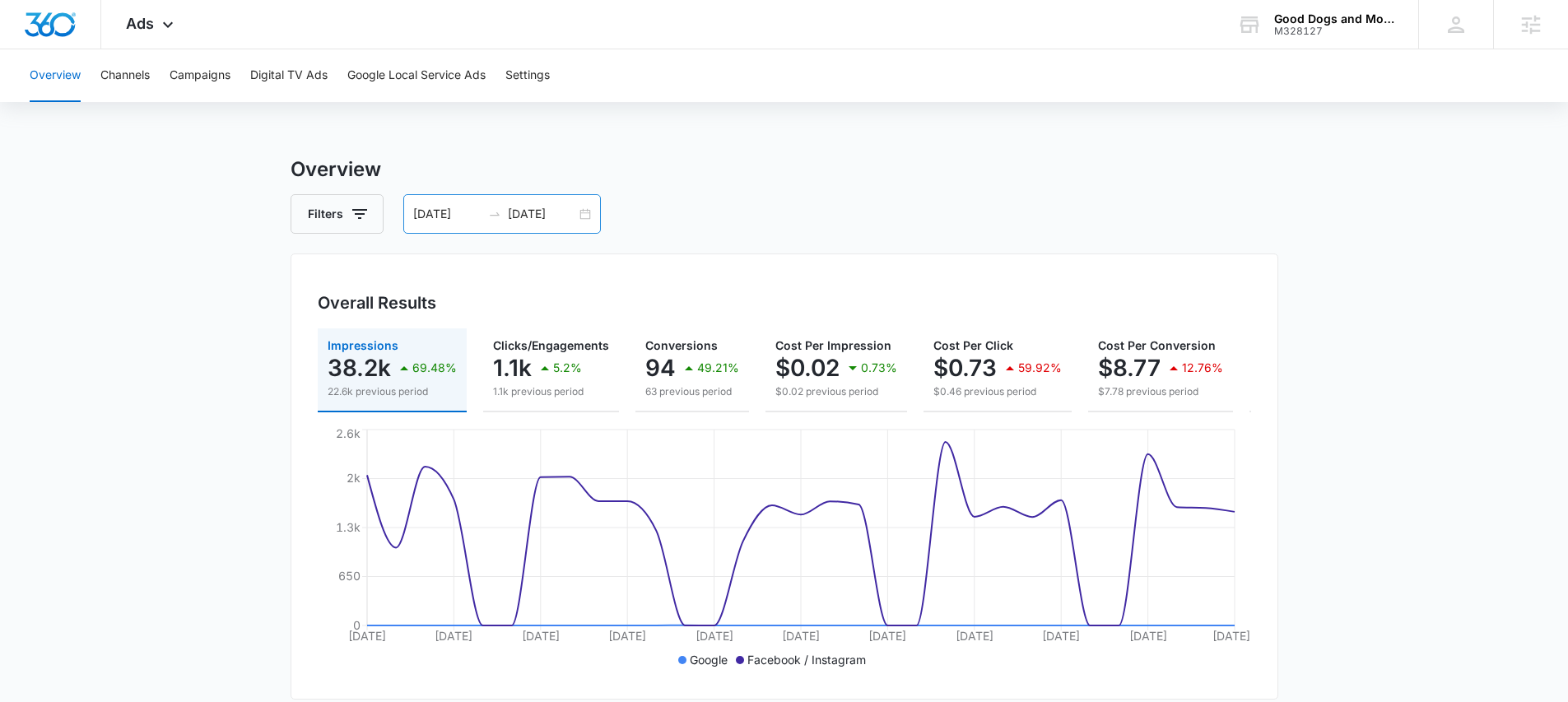
click at [577, 213] on div "07/29/2025 08/28/2025" at bounding box center [502, 214] width 198 height 39
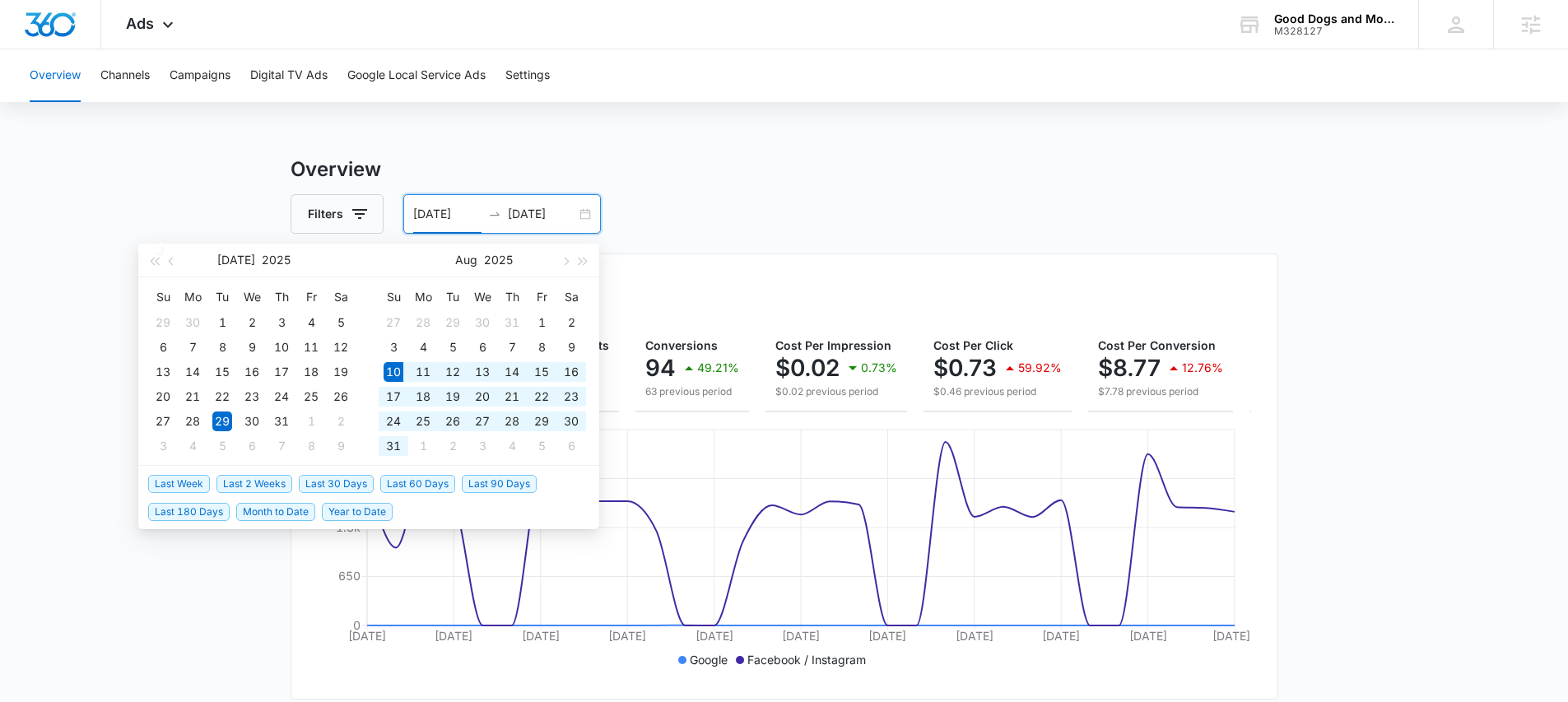
click at [359, 481] on span "Last 30 Days" at bounding box center [335, 484] width 75 height 18
type input "[DATE]"
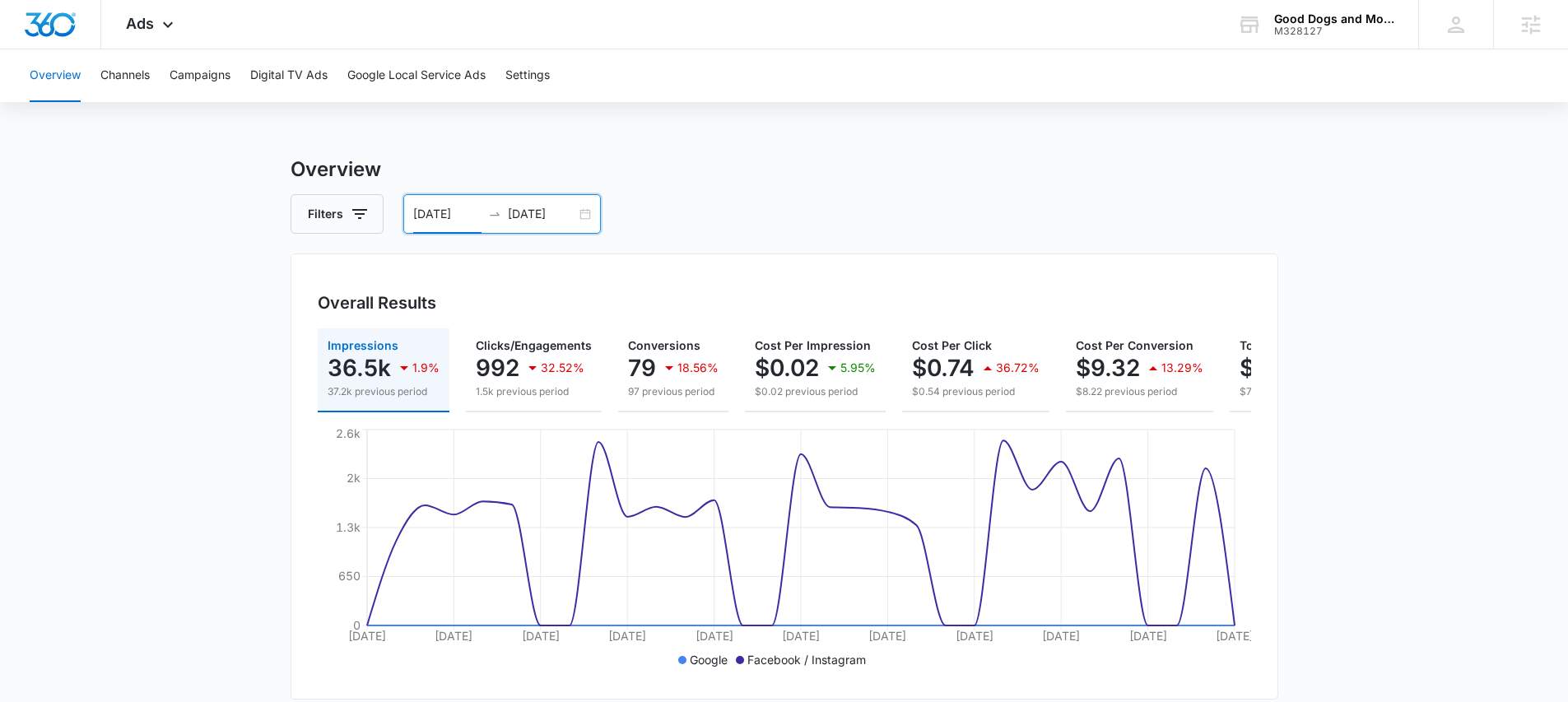
click at [146, 32] on div "Ads Apps Reputation Websites Forms CRM Email Social Payments POS Content Ads In…" at bounding box center [152, 24] width 101 height 49
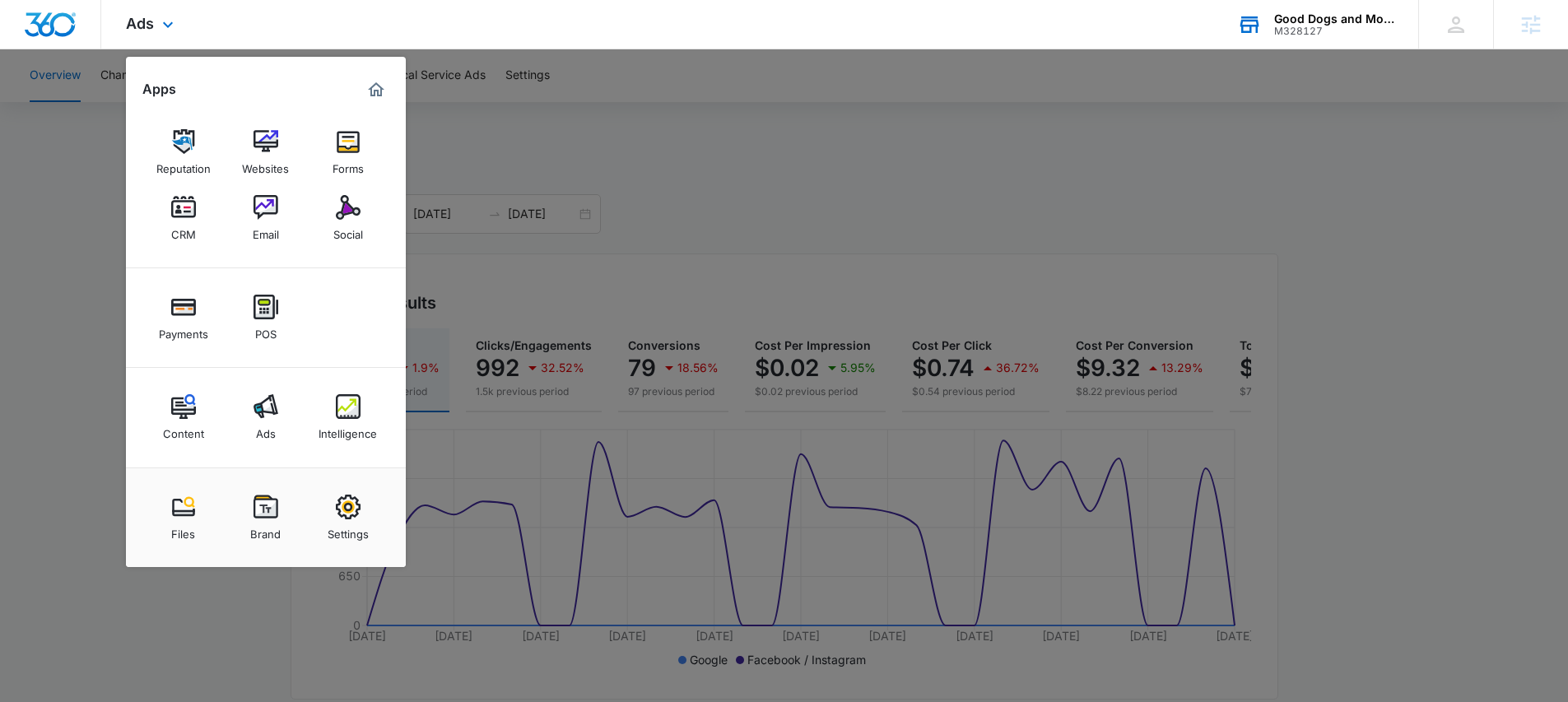
click at [1366, 25] on div "M328127" at bounding box center [1334, 31] width 120 height 12
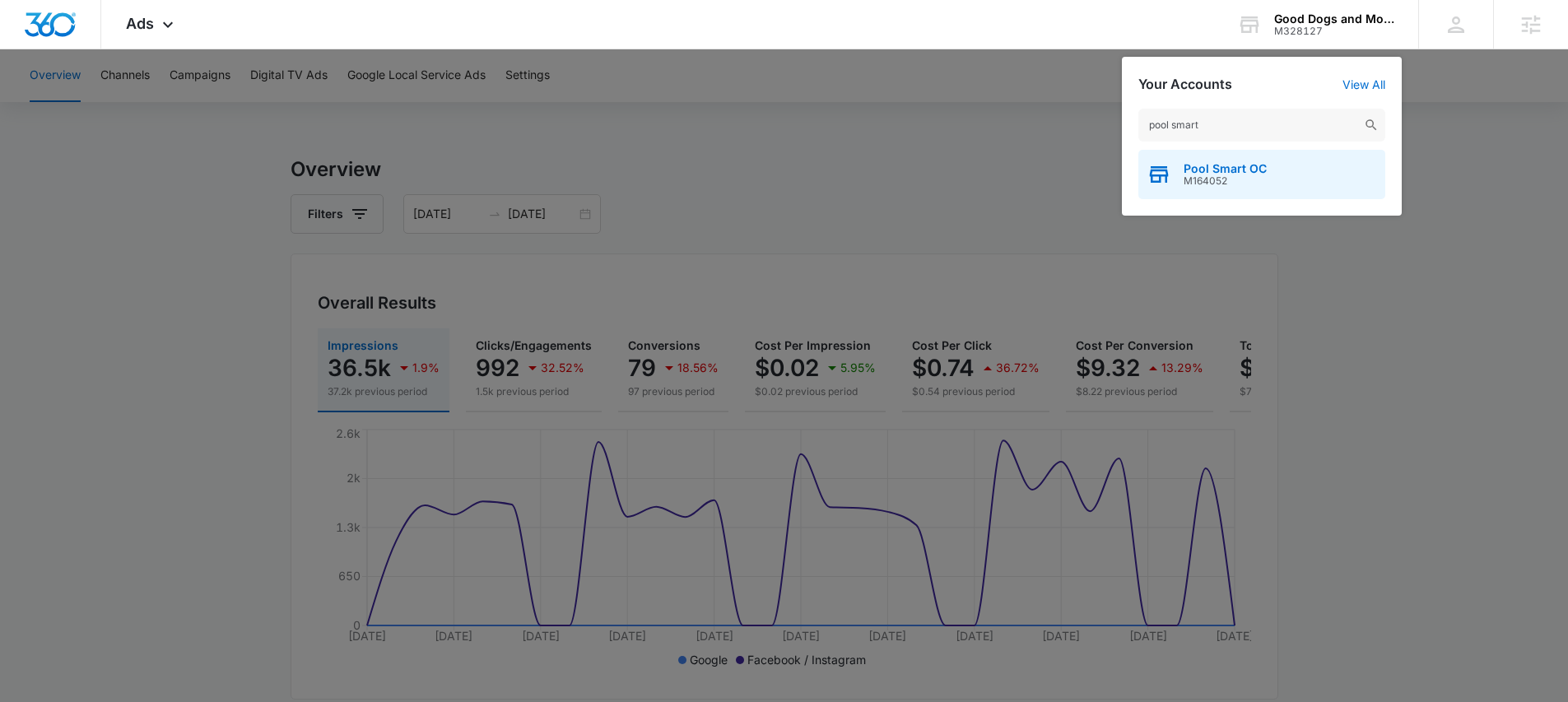
type input "pool smart"
click at [1230, 176] on span "M164052" at bounding box center [1225, 181] width 83 height 12
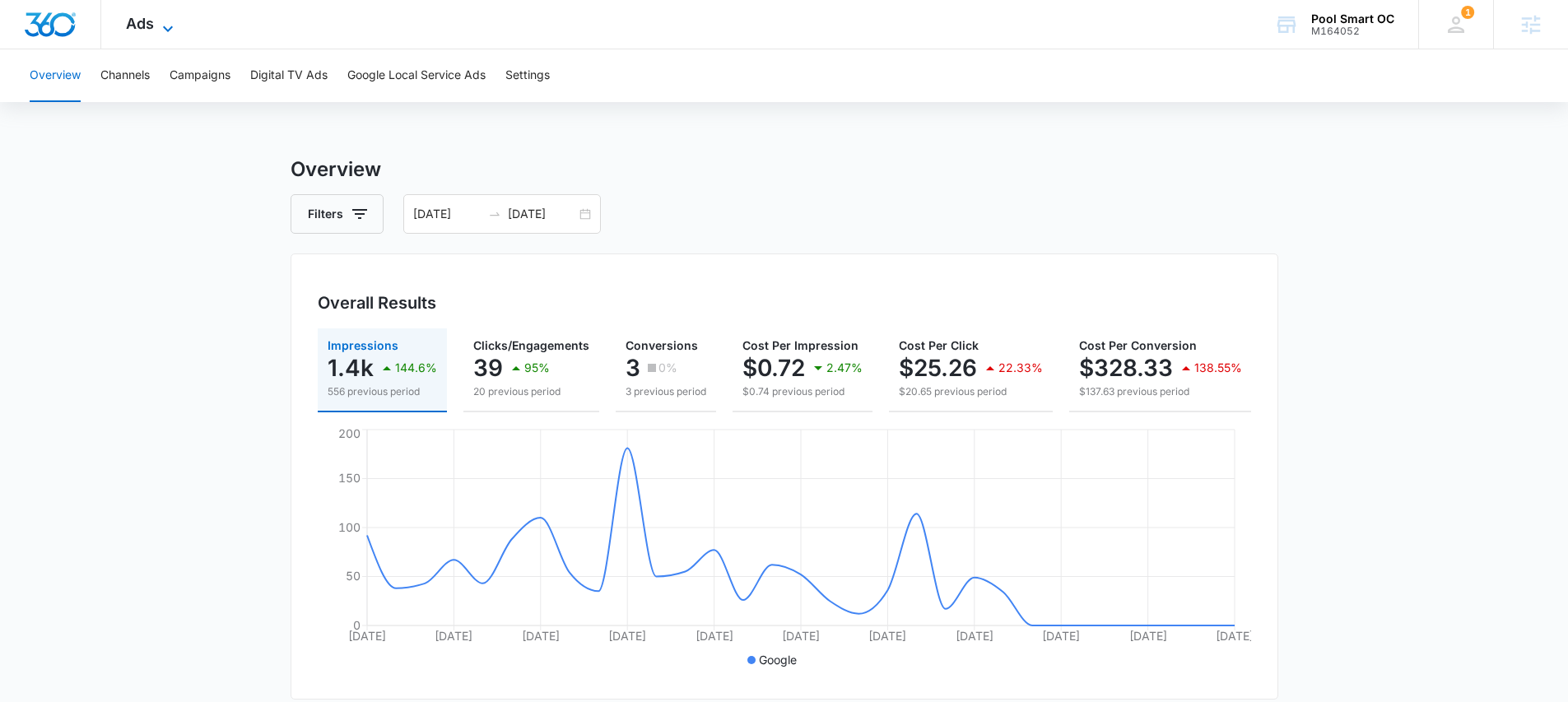
click at [146, 23] on span "Ads" at bounding box center [139, 23] width 28 height 18
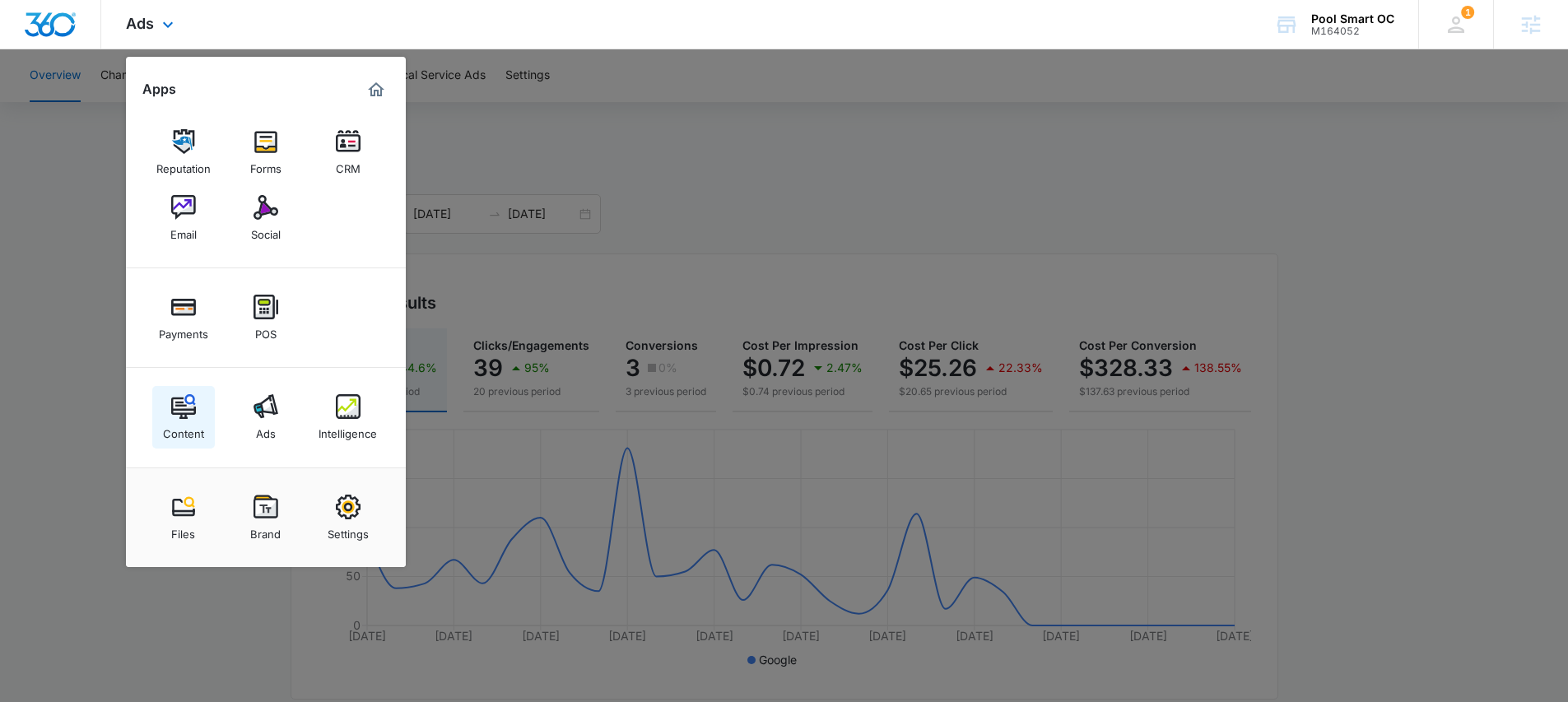
click at [189, 422] on div "Content" at bounding box center [183, 430] width 41 height 22
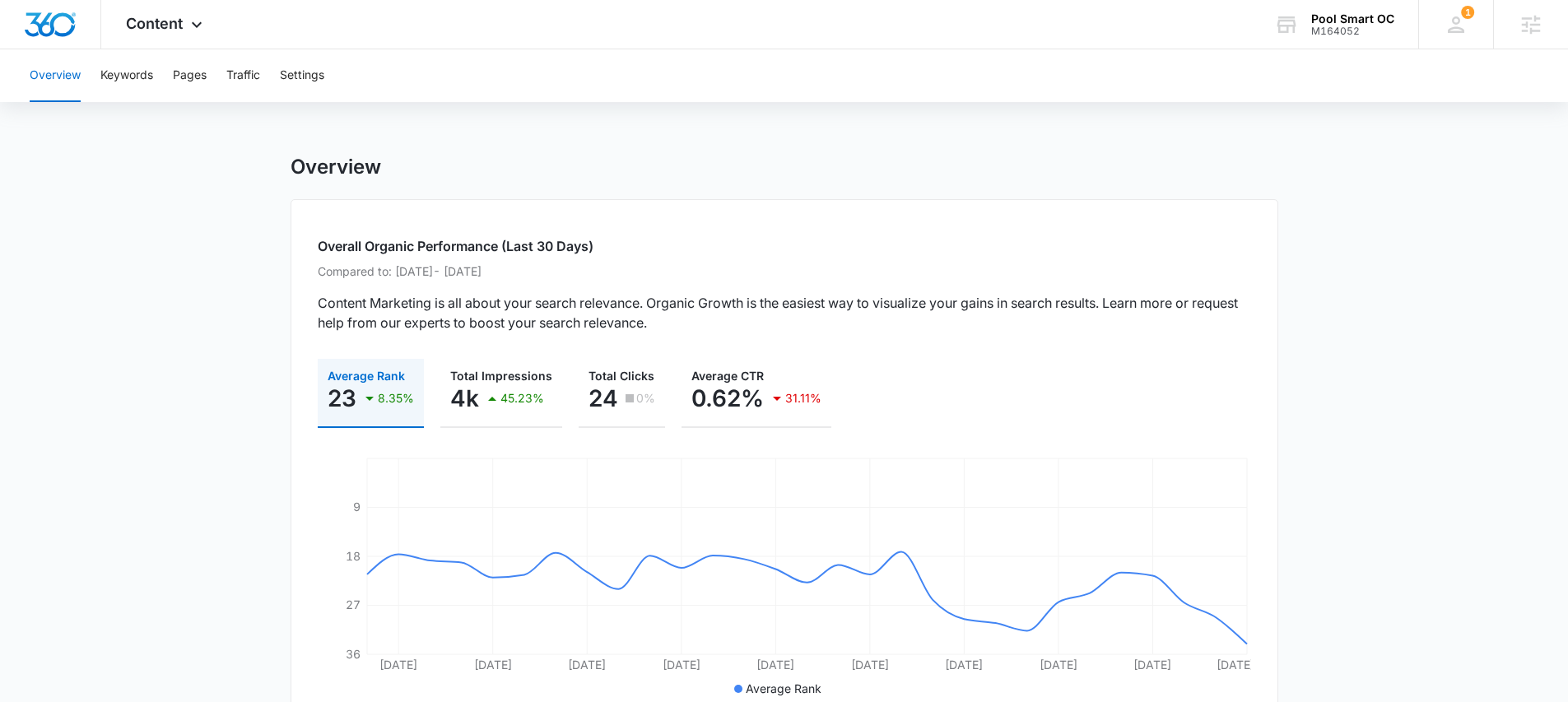
click at [156, 81] on div "Overview Keywords Pages Traffic Settings" at bounding box center [784, 75] width 1529 height 53
click at [133, 80] on button "Keywords" at bounding box center [127, 75] width 53 height 53
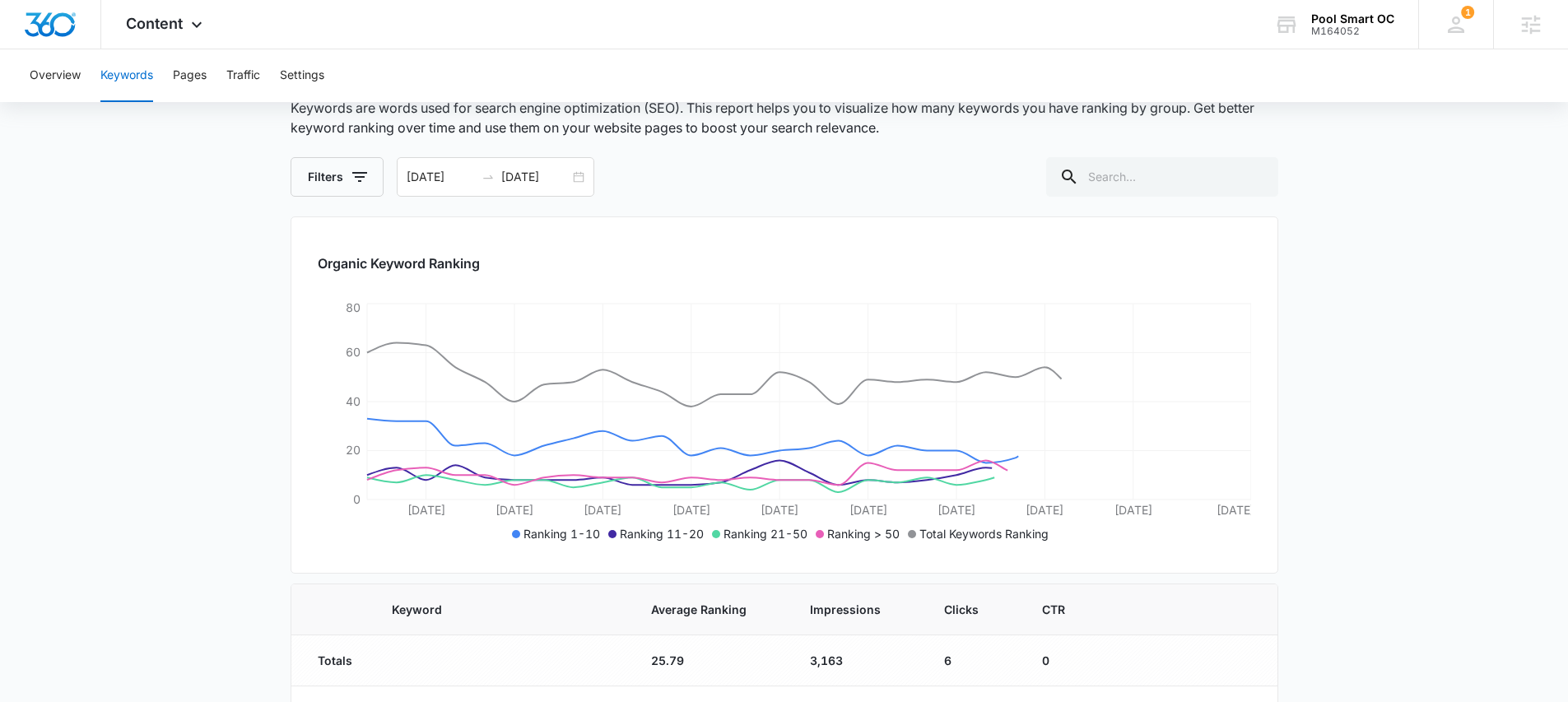
scroll to position [103, 0]
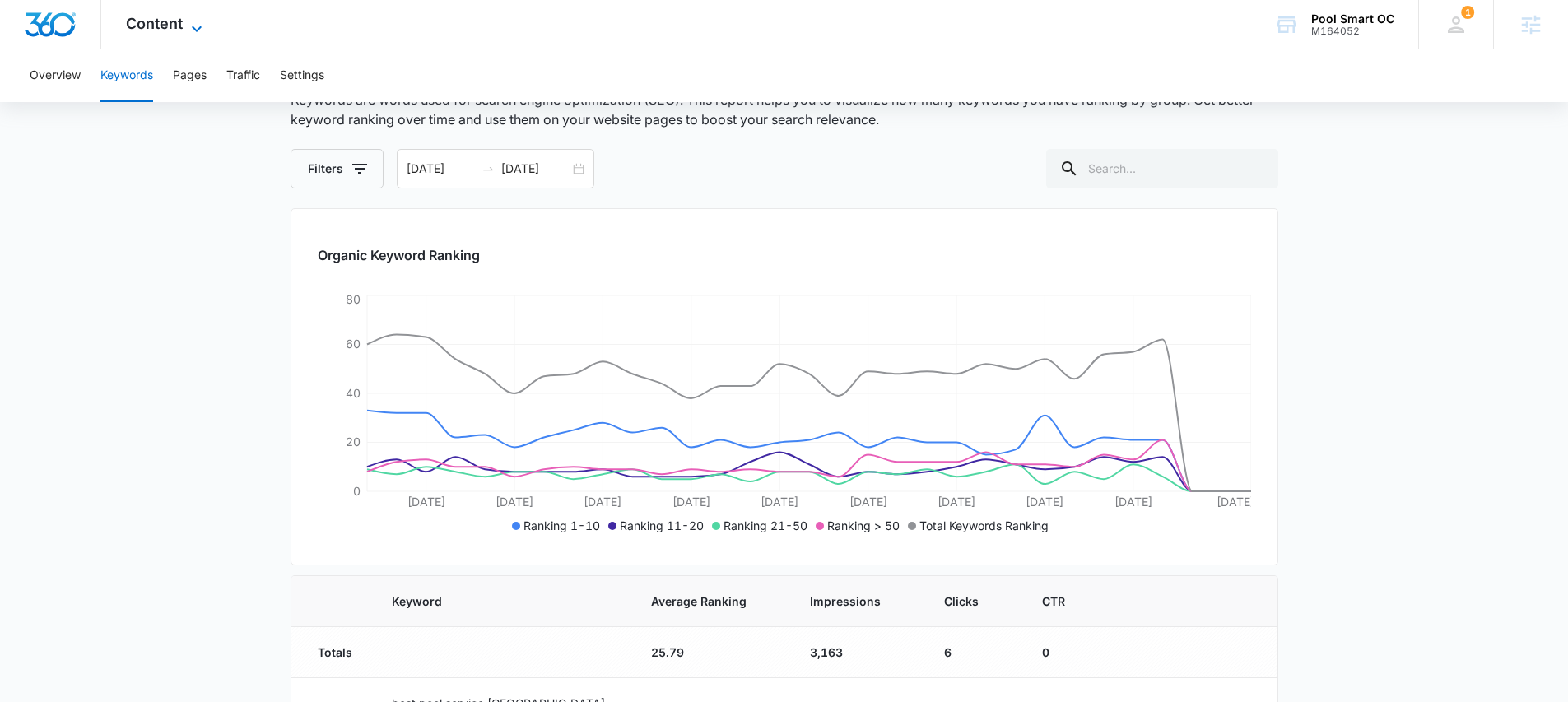
click at [142, 27] on span "Content" at bounding box center [154, 23] width 57 height 18
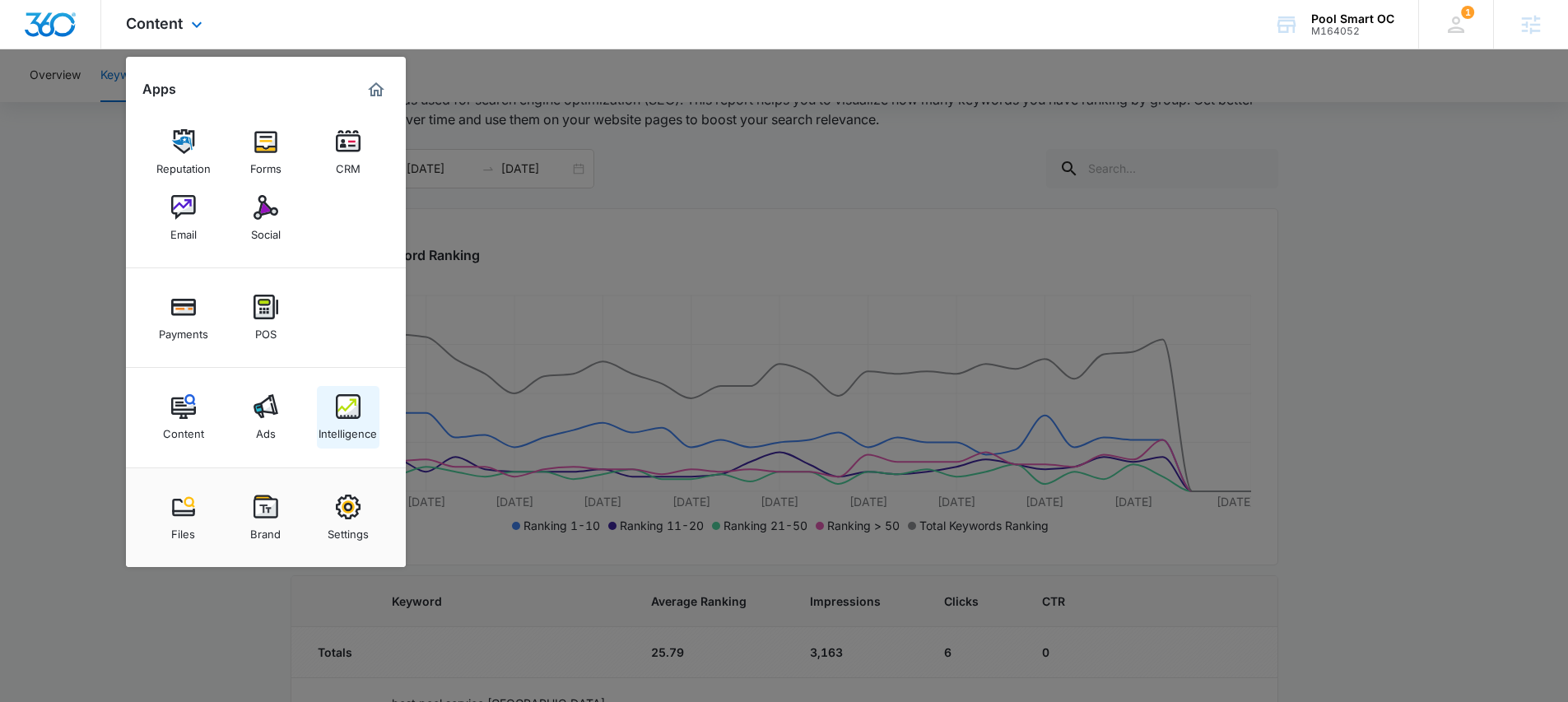
click at [351, 418] on img at bounding box center [348, 406] width 24 height 24
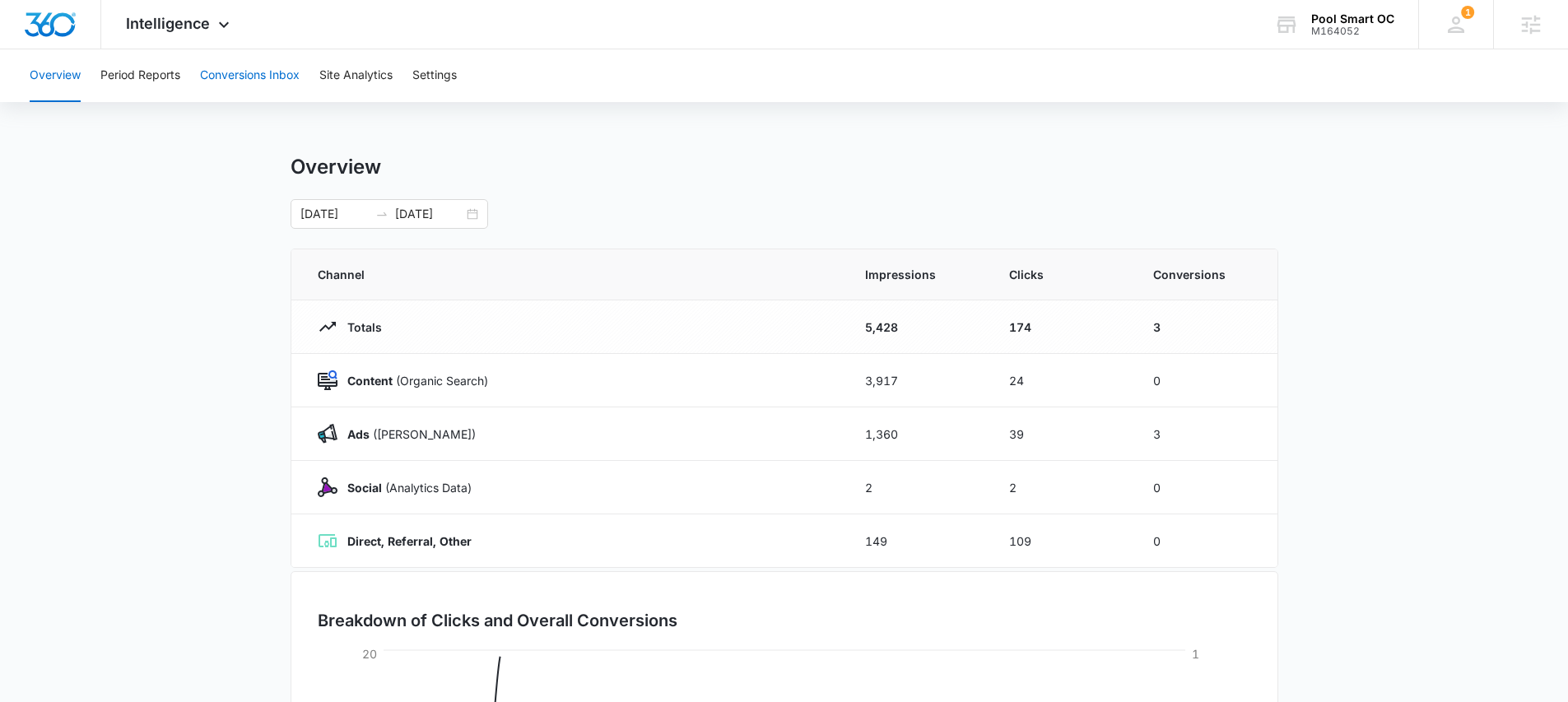
click at [222, 73] on button "Conversions Inbox" at bounding box center [250, 75] width 100 height 53
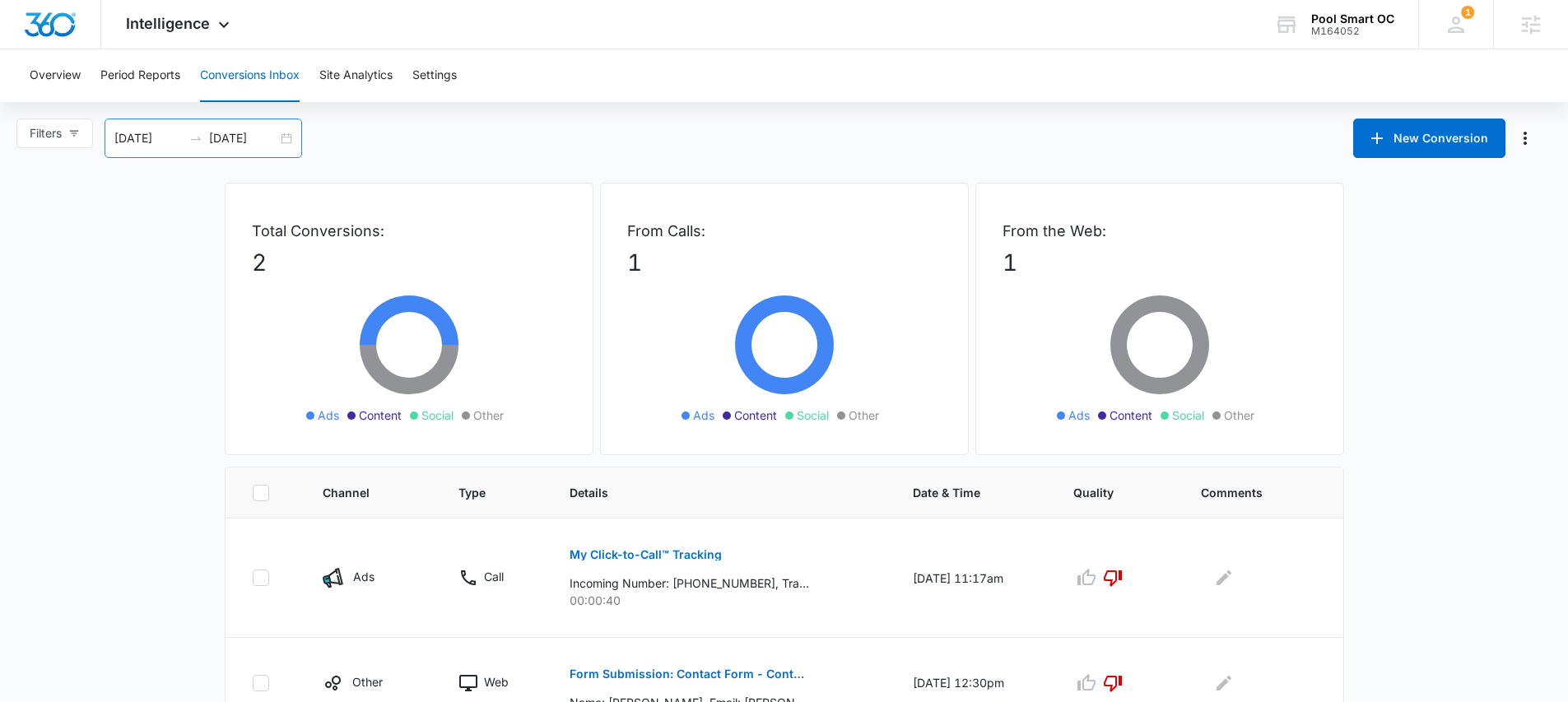
click at [292, 133] on div "[DATE] [DATE]" at bounding box center [204, 138] width 198 height 39
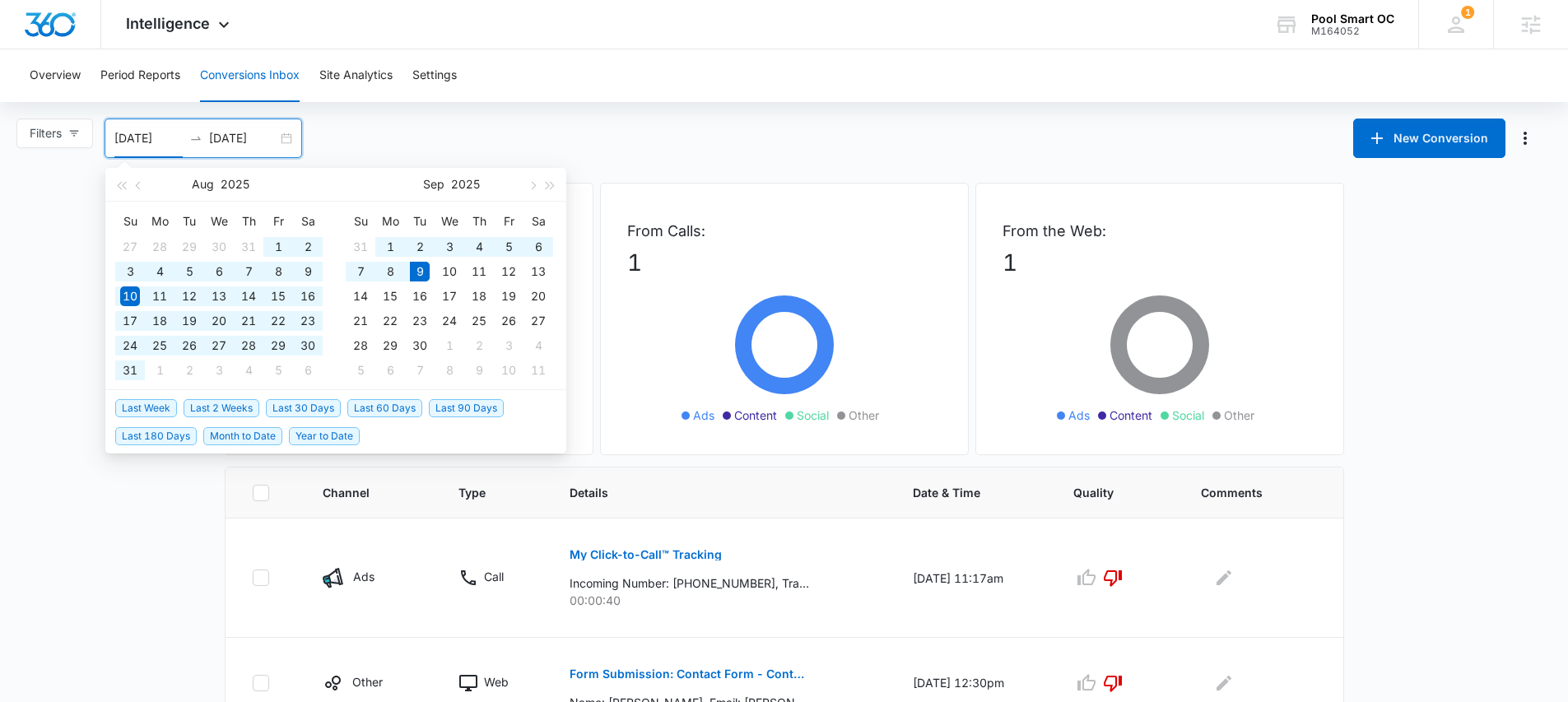
click at [391, 400] on span "Last 60 Days" at bounding box center [384, 408] width 75 height 18
type input "07/11/2025"
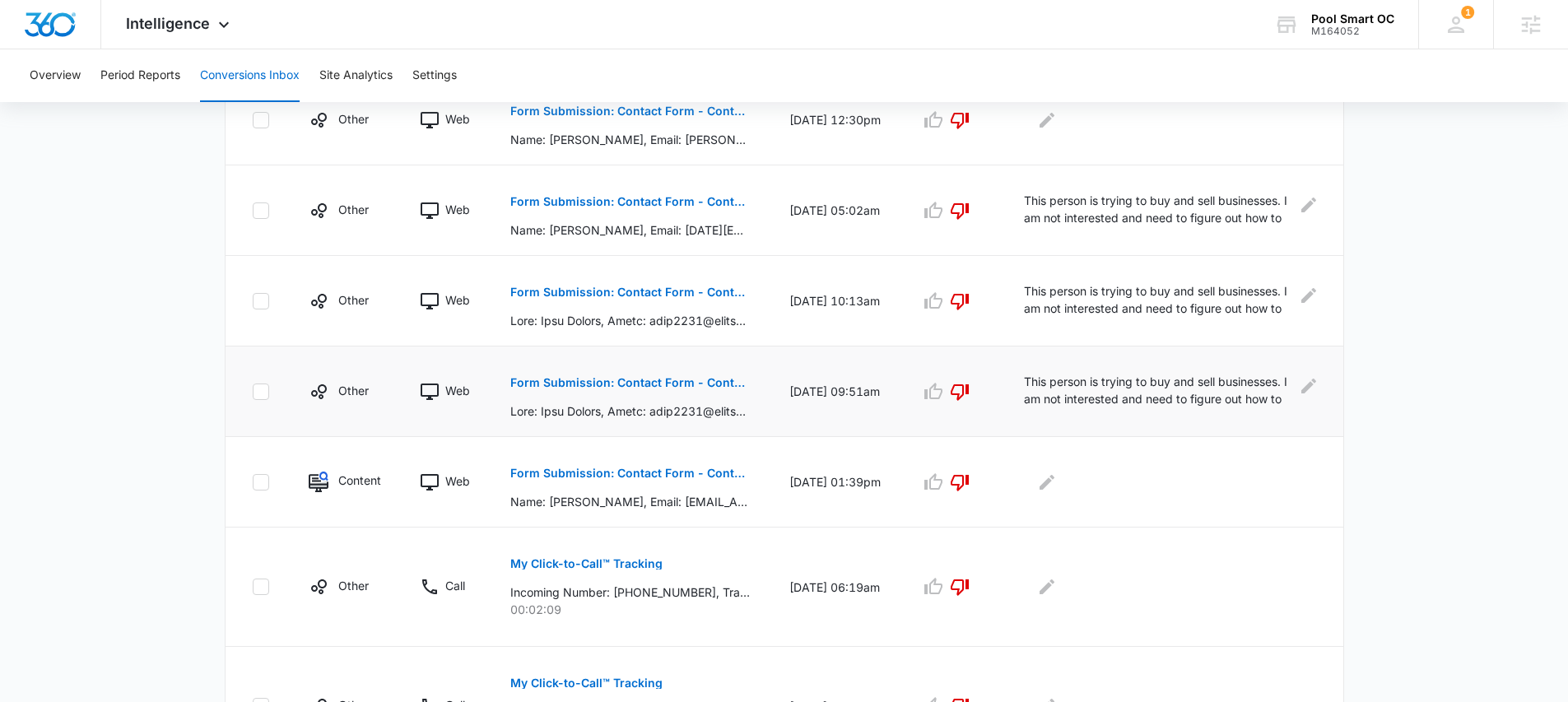
scroll to position [502, 0]
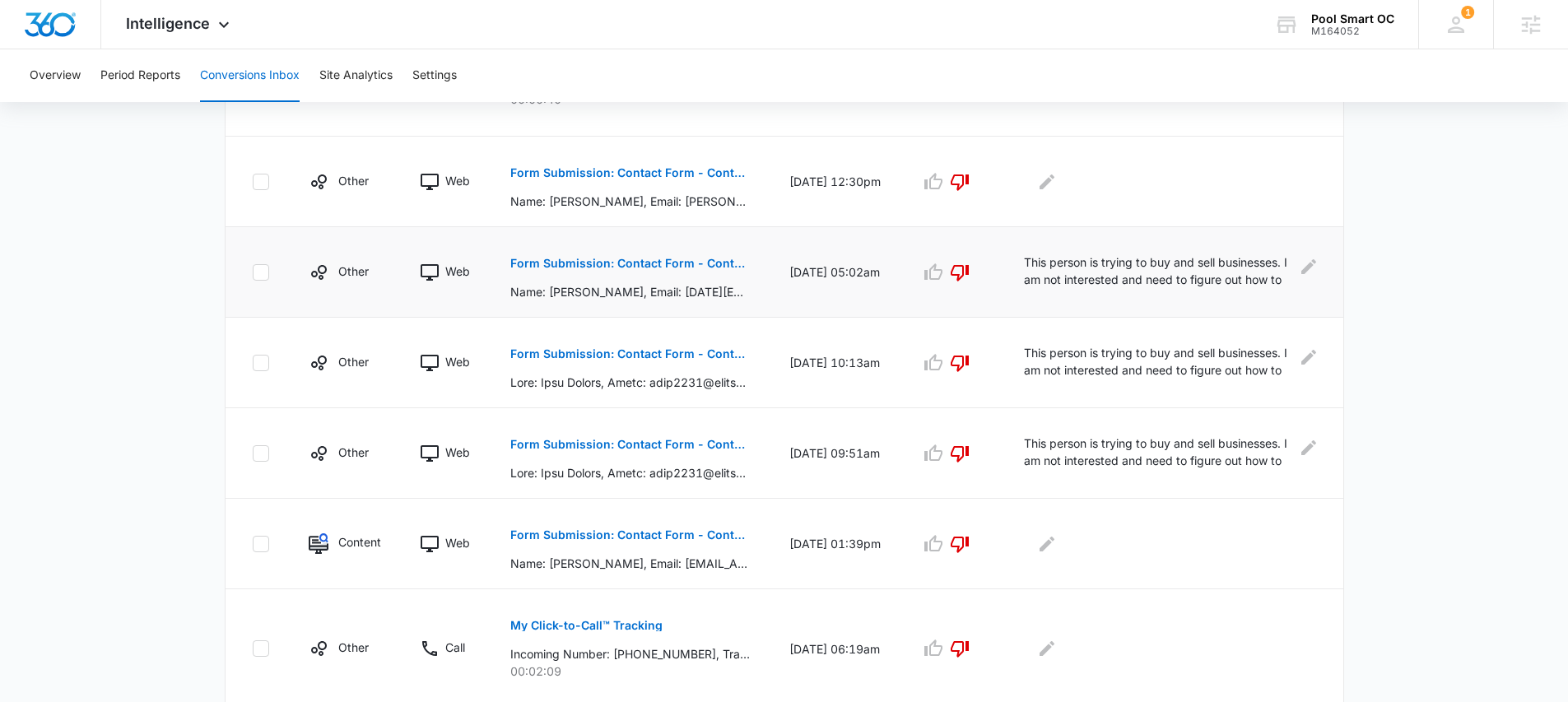
click at [1220, 273] on p "This person is trying to buy and sell businesses. I am not interested and need …" at bounding box center [1157, 272] width 267 height 37
click at [1320, 262] on td "This person is trying to buy and sell businesses. I am not interested and need …" at bounding box center [1174, 273] width 339 height 91
click at [1313, 265] on icon "Edit Comments" at bounding box center [1309, 267] width 15 height 15
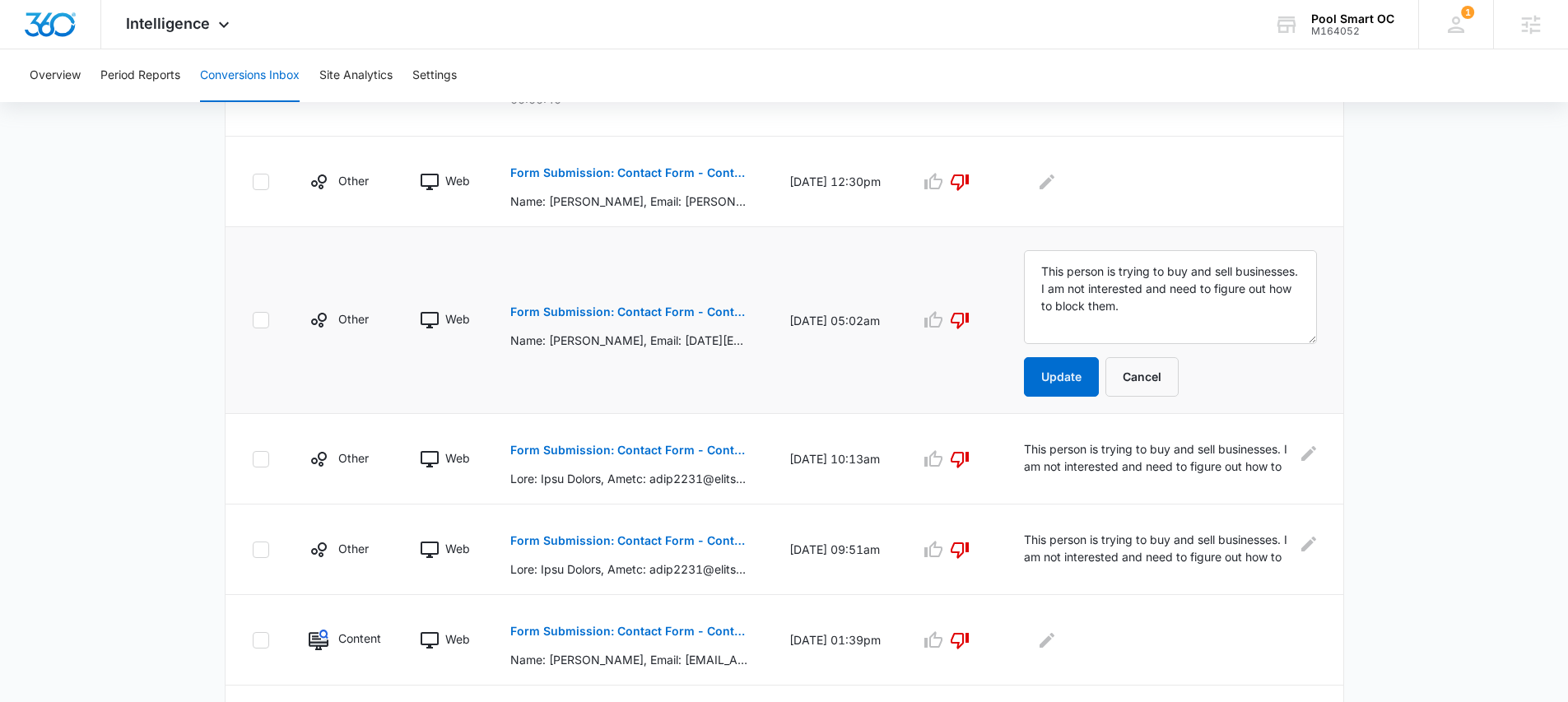
click at [718, 356] on td "Form Submission: Contact Form - Contact Page Name: Pablo Broker, Email: aug2582…" at bounding box center [630, 320] width 279 height 187
click at [1145, 379] on button "Cancel" at bounding box center [1141, 377] width 73 height 39
